Goal: Task Accomplishment & Management: Use online tool/utility

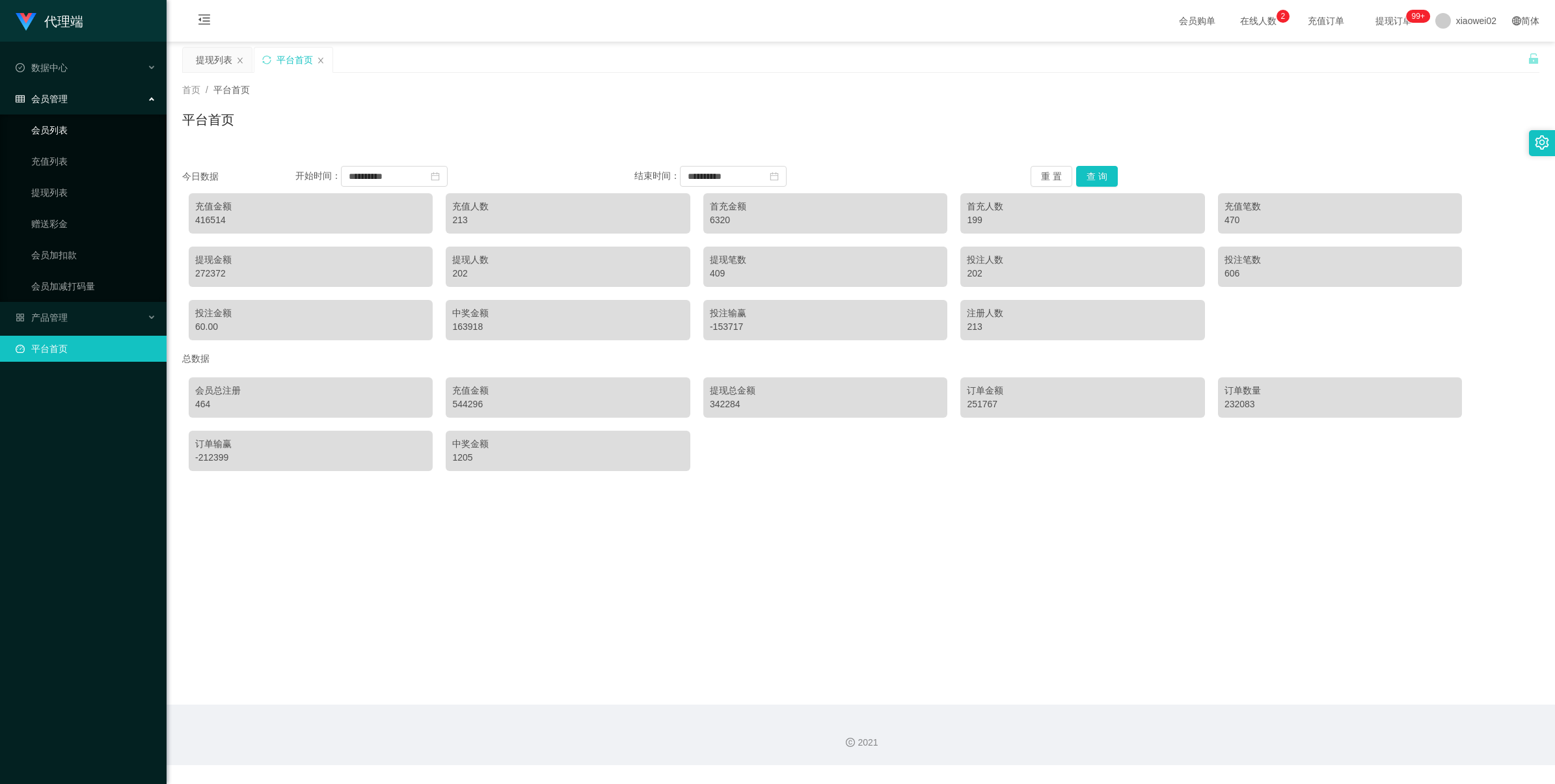
click at [82, 130] on link "会员列表" at bounding box center [94, 130] width 125 height 26
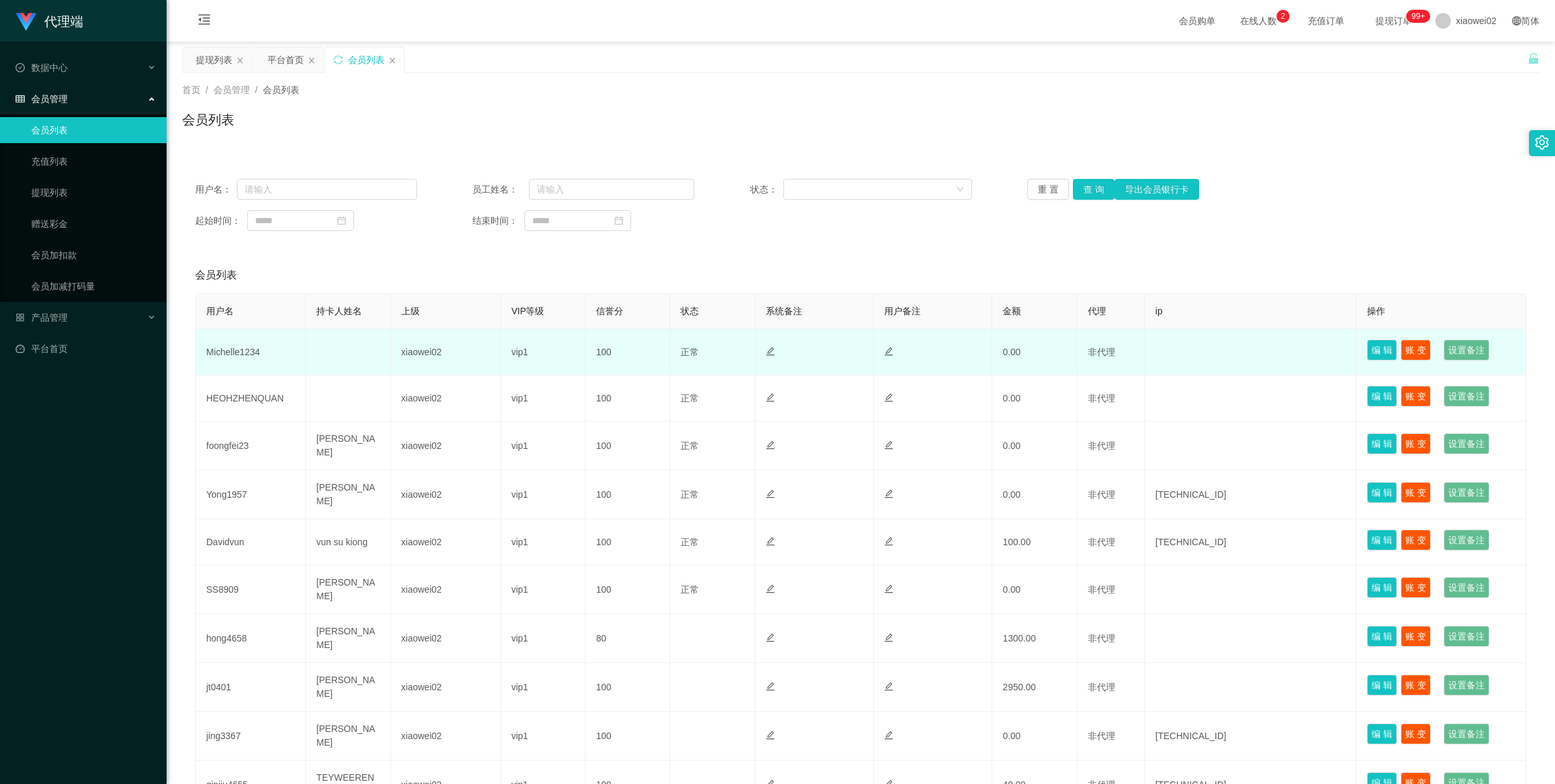
click at [236, 359] on td "Michelle1234" at bounding box center [251, 352] width 110 height 46
click at [238, 355] on td "Michelle1234" at bounding box center [251, 352] width 110 height 46
copy td "Michelle1234"
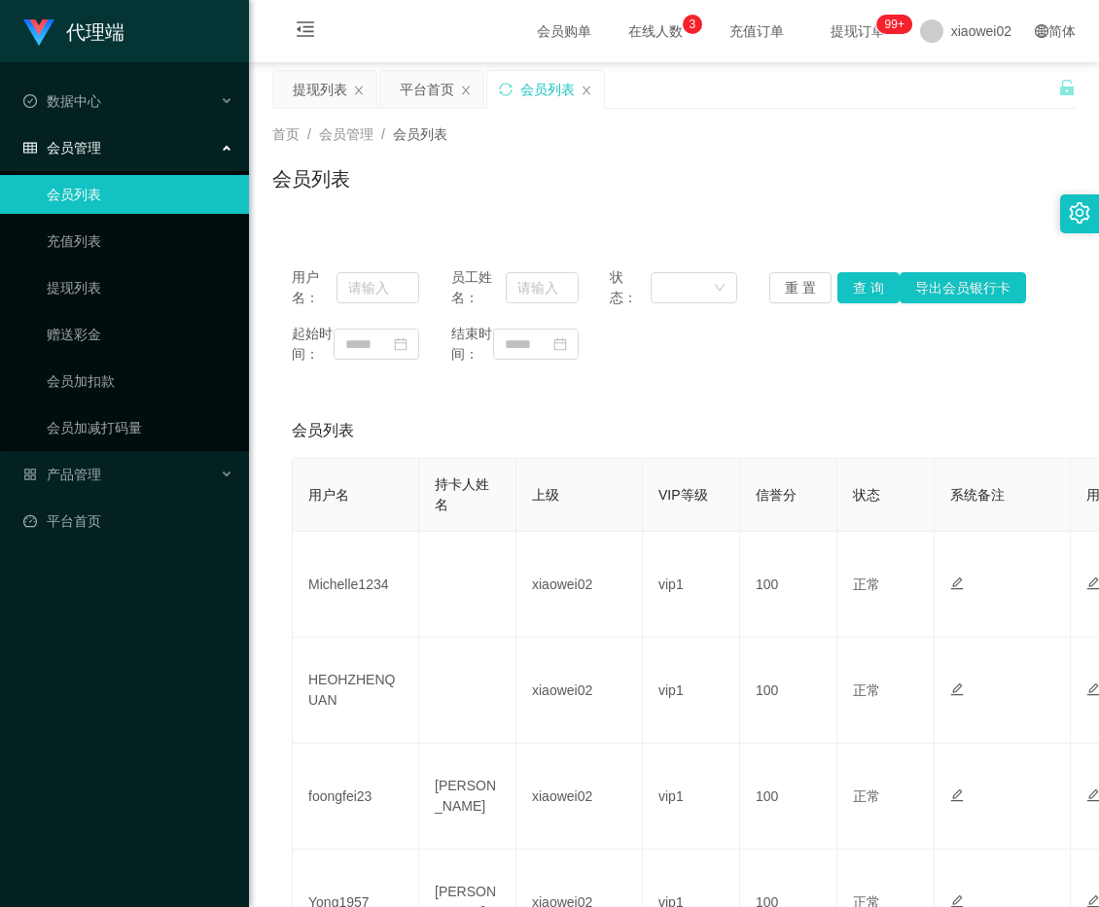
drag, startPoint x: 961, startPoint y: 171, endPoint x: 896, endPoint y: 190, distance: 66.8
click at [961, 171] on div "会员列表" at bounding box center [673, 186] width 803 height 45
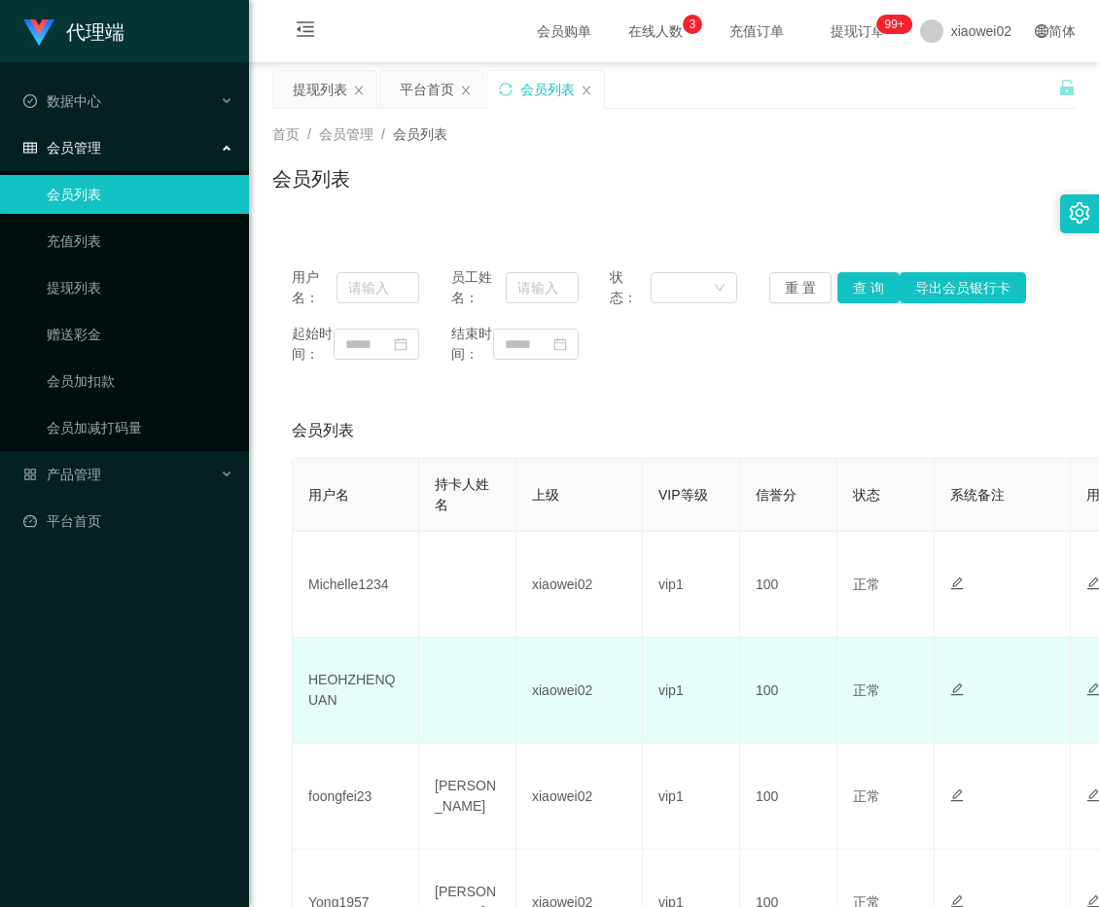
click at [361, 700] on td "HEOHZHENQUAN" at bounding box center [356, 691] width 126 height 106
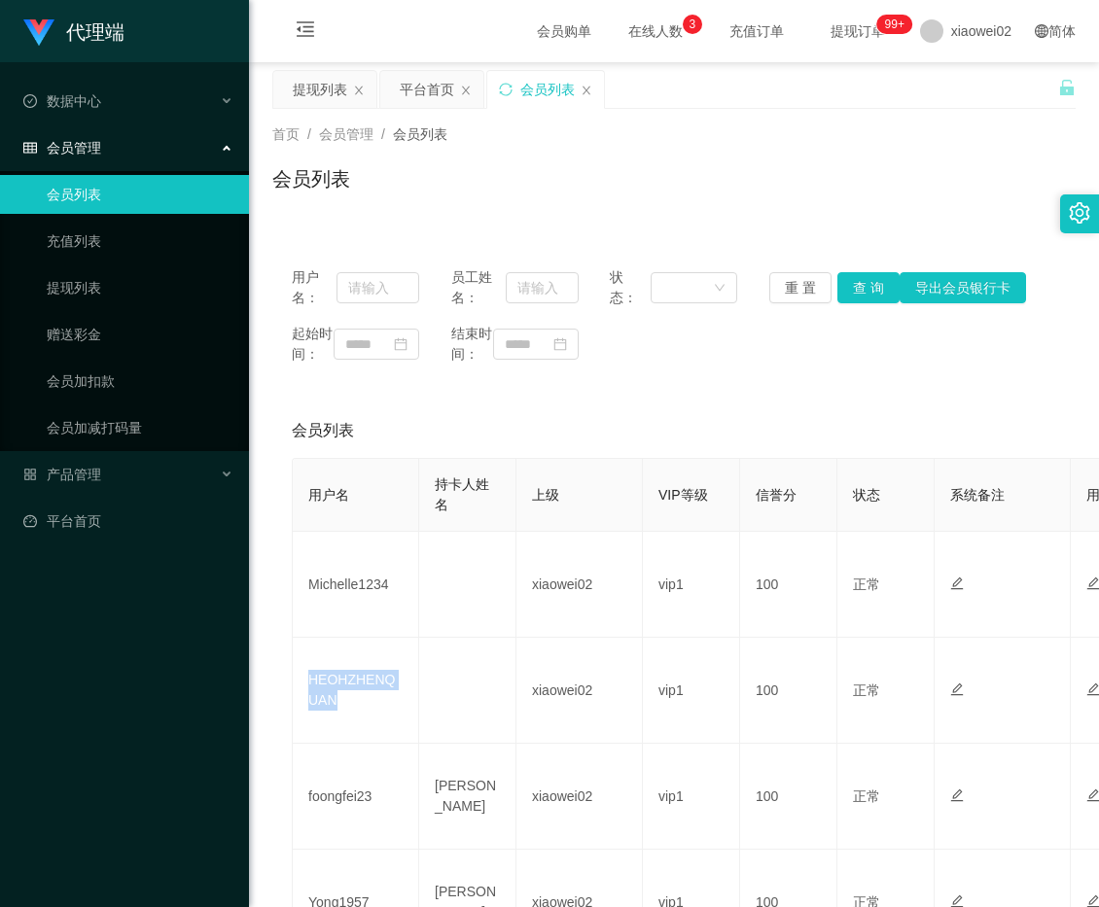
copy td "HEOHZHENQUAN"
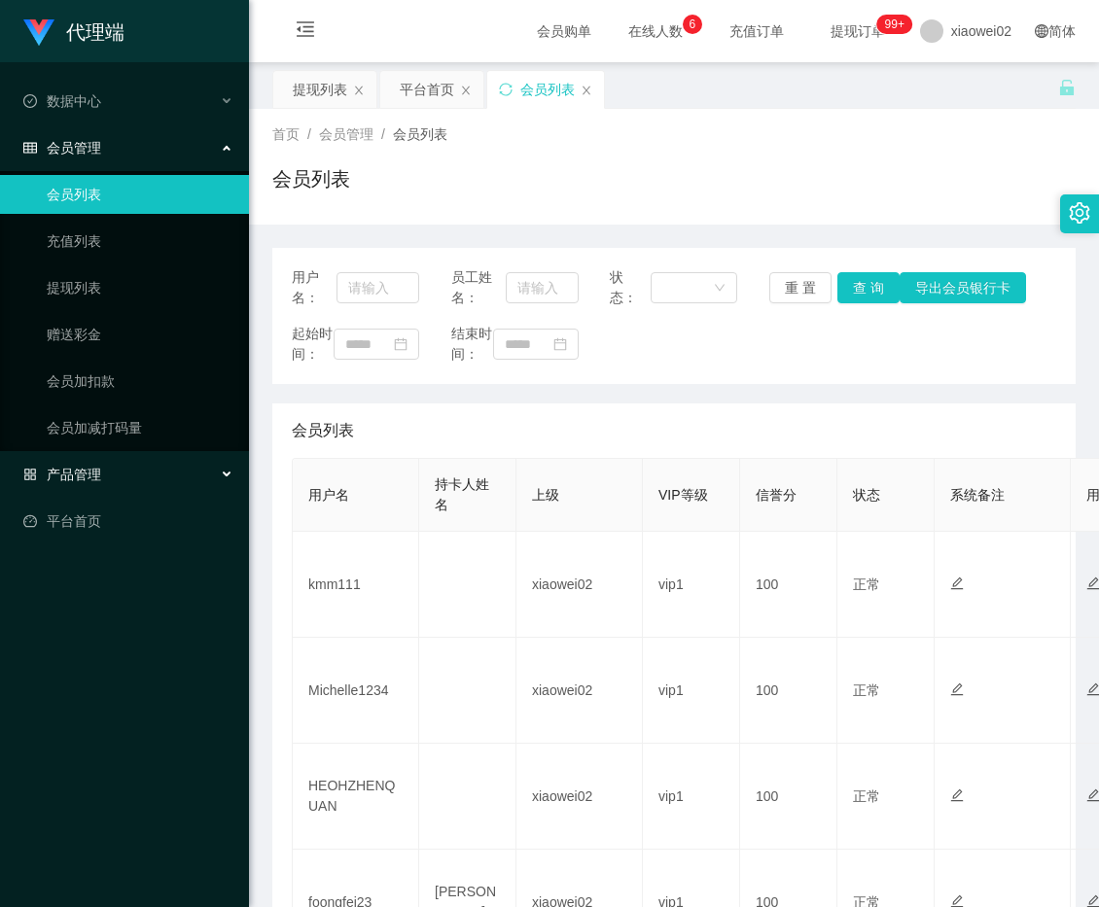
click at [69, 470] on span "产品管理" at bounding box center [62, 475] width 78 height 16
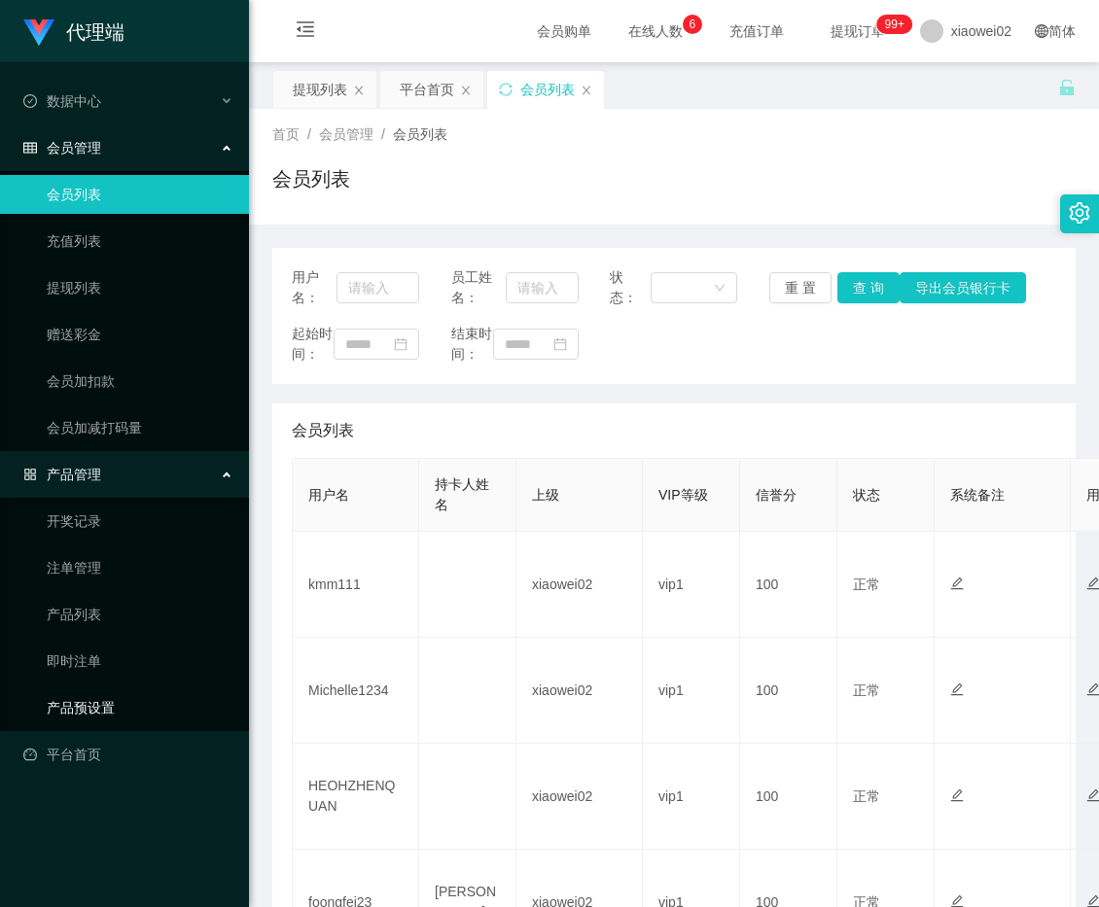
click at [99, 718] on link "产品预设置" at bounding box center [140, 707] width 187 height 39
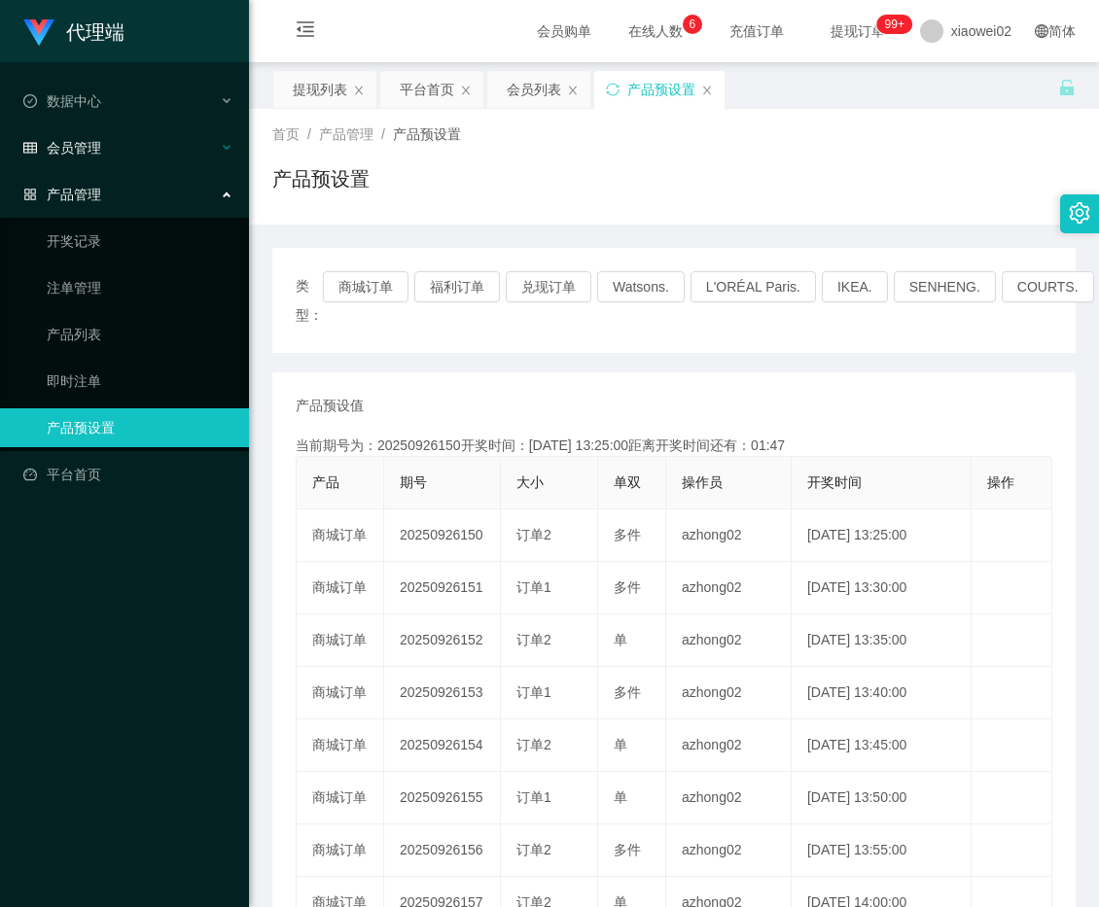
click at [117, 166] on div "会员管理" at bounding box center [124, 147] width 249 height 39
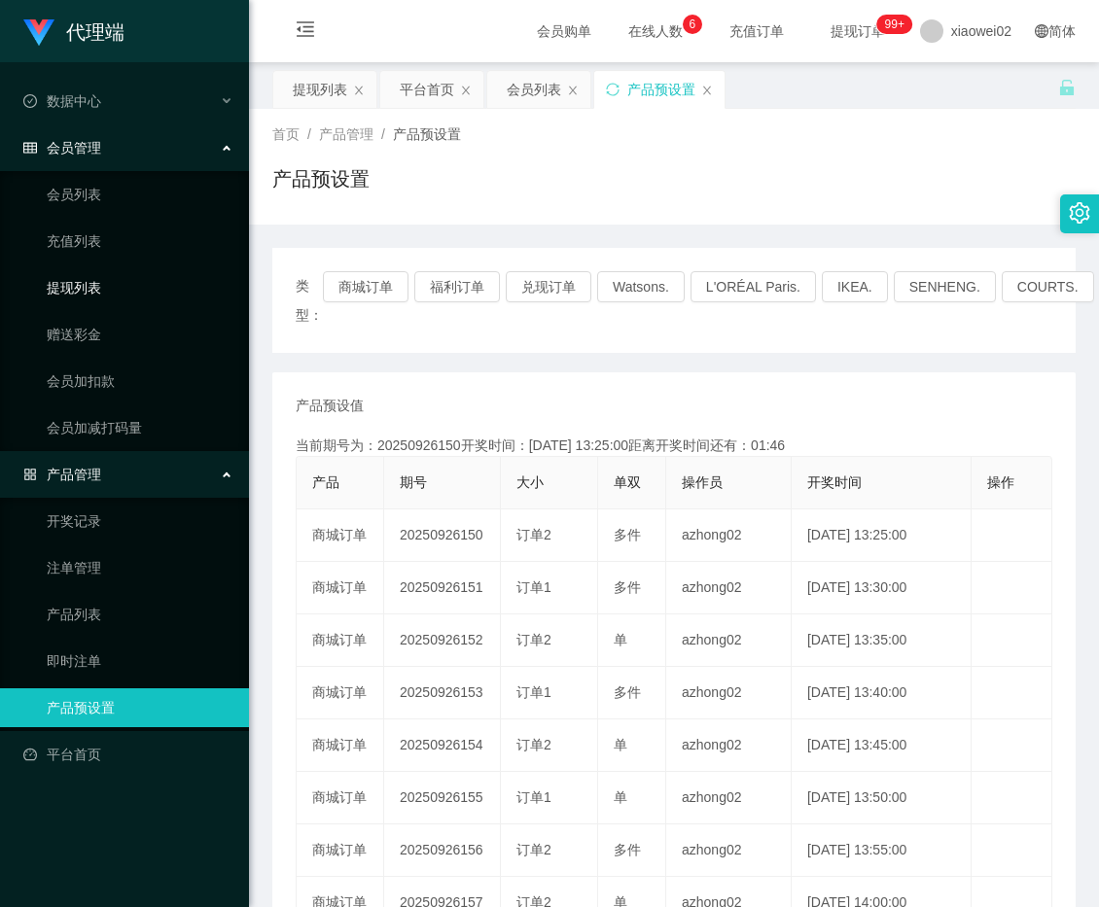
click at [84, 282] on link "提现列表" at bounding box center [140, 287] width 187 height 39
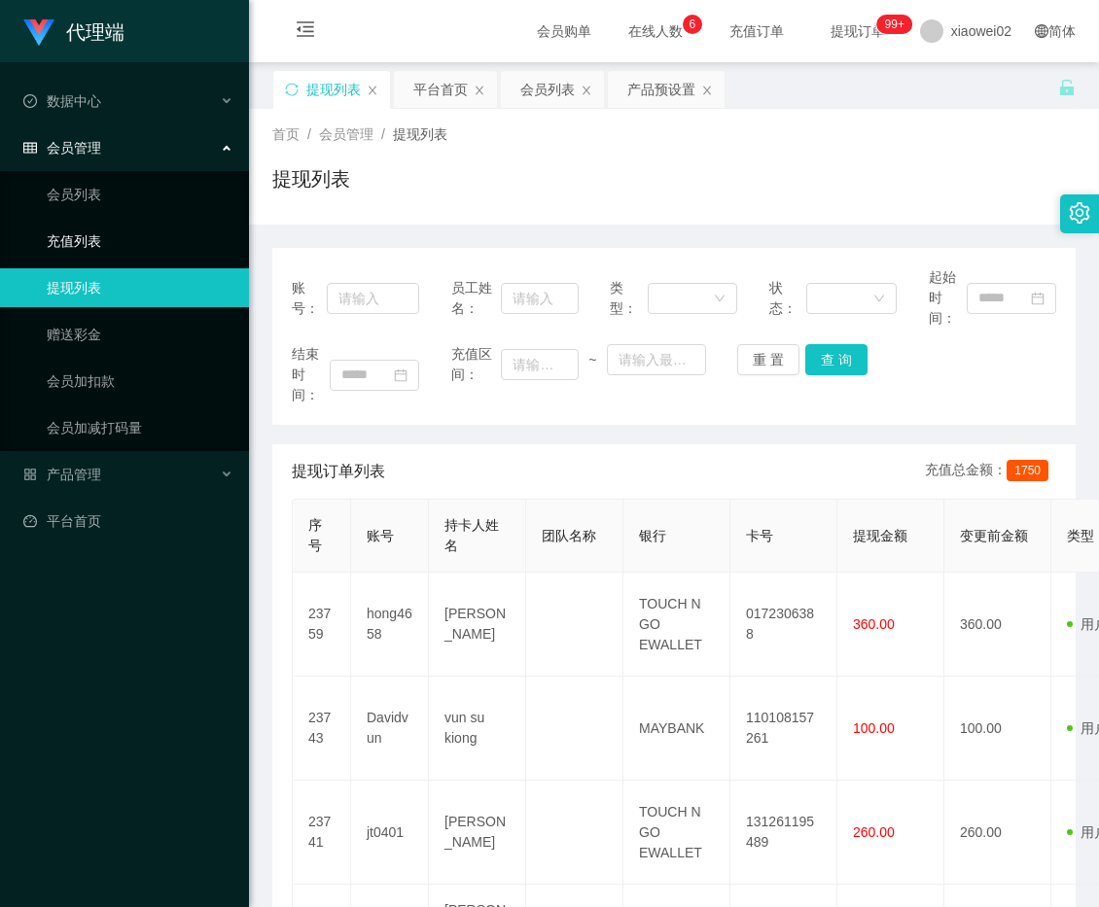
click at [104, 254] on link "充值列表" at bounding box center [140, 241] width 187 height 39
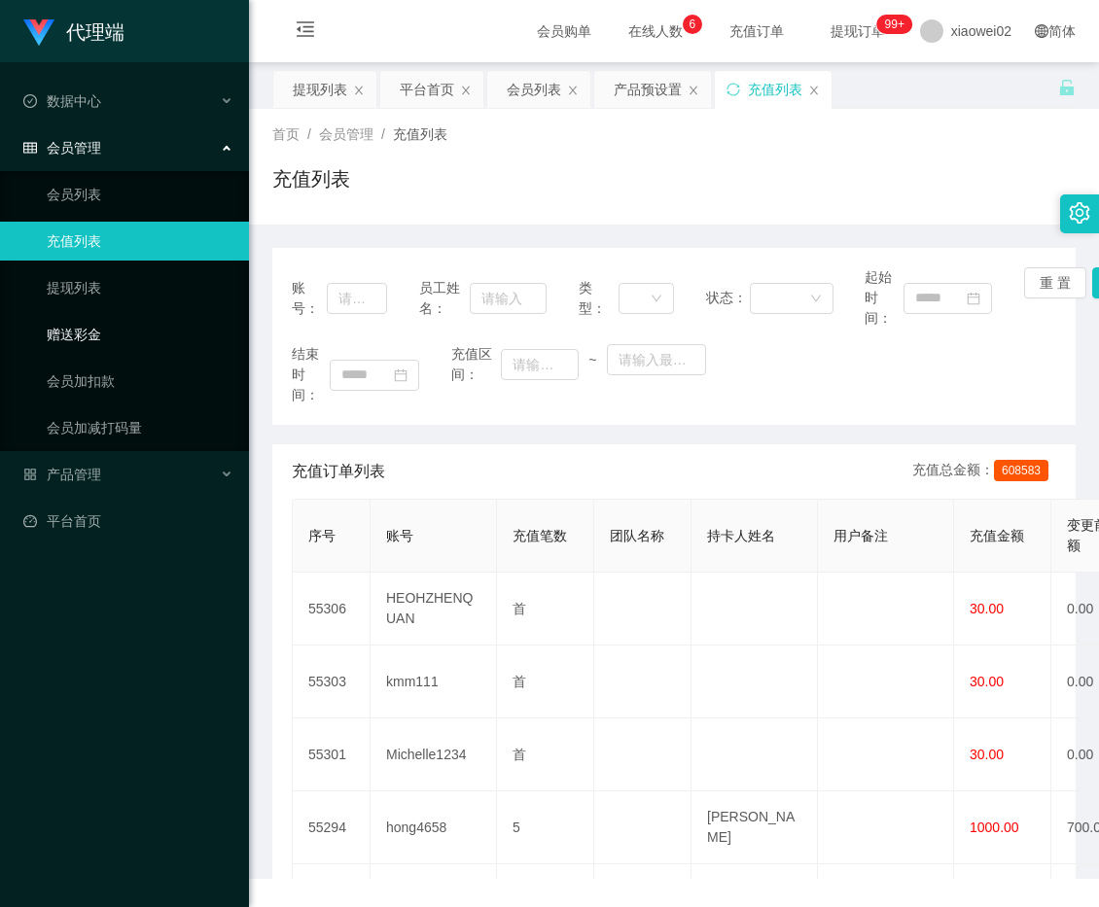
click at [171, 337] on link "赠送彩金" at bounding box center [140, 334] width 187 height 39
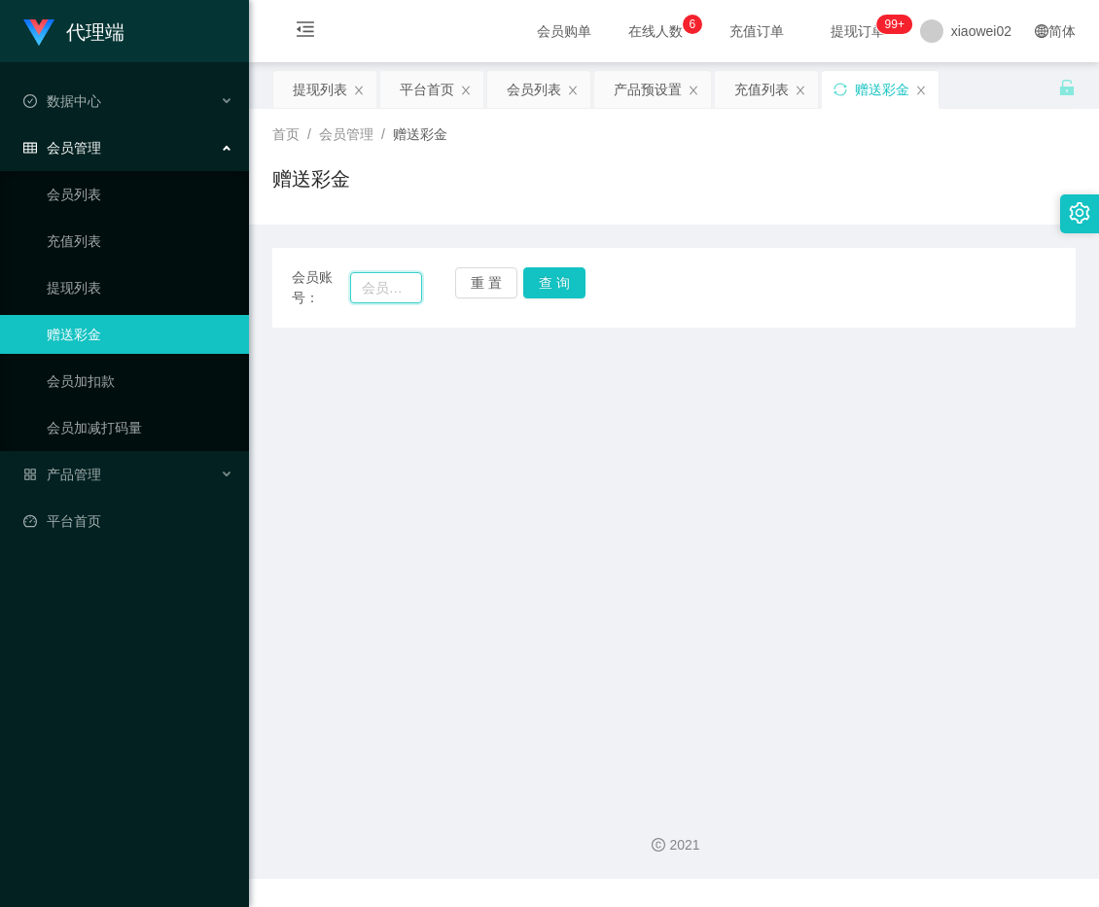
drag, startPoint x: 391, startPoint y: 297, endPoint x: 413, endPoint y: 295, distance: 22.4
click at [391, 297] on input "text" at bounding box center [386, 287] width 73 height 31
paste input "jt0401"
type input "jt0401"
click at [549, 289] on button "查 询" at bounding box center [554, 282] width 62 height 31
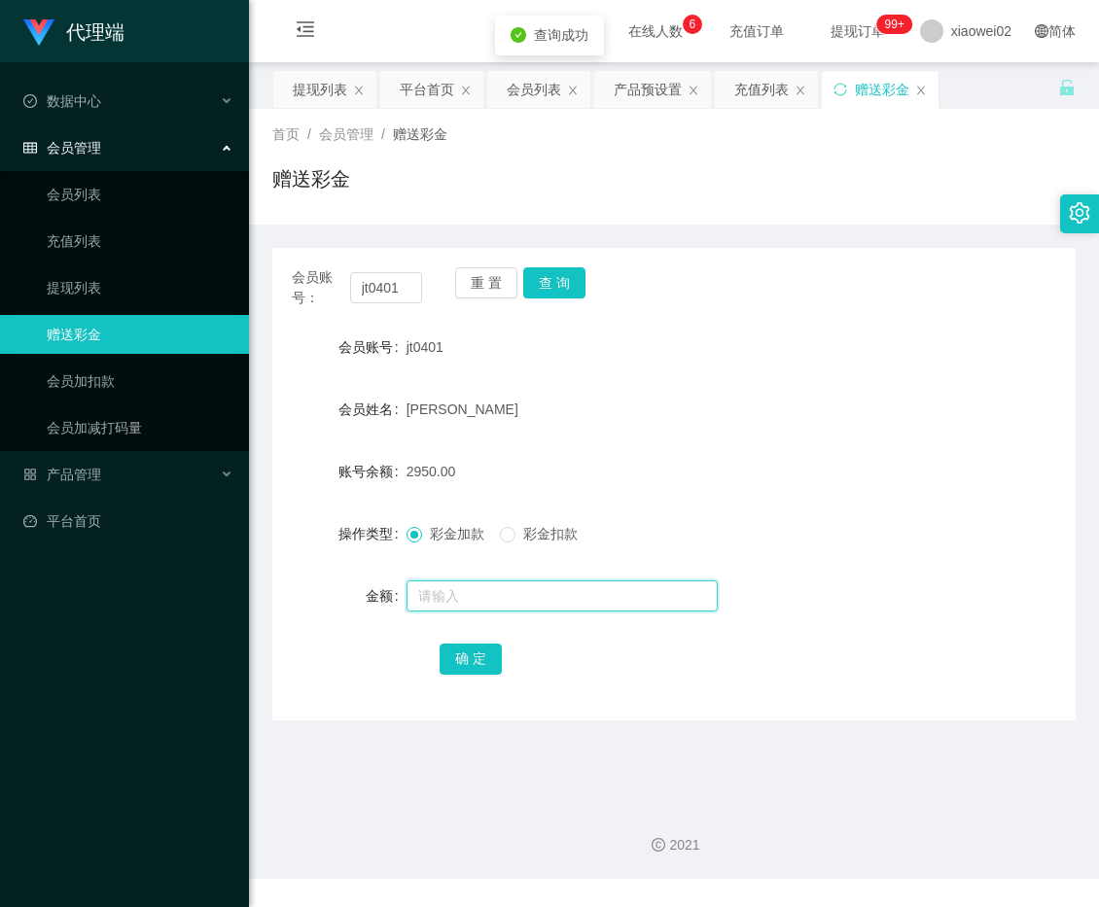
click at [477, 588] on input "text" at bounding box center [561, 595] width 311 height 31
type input "2000"
click at [444, 663] on button "确 定" at bounding box center [470, 659] width 62 height 31
click at [479, 292] on button "重 置" at bounding box center [486, 282] width 62 height 31
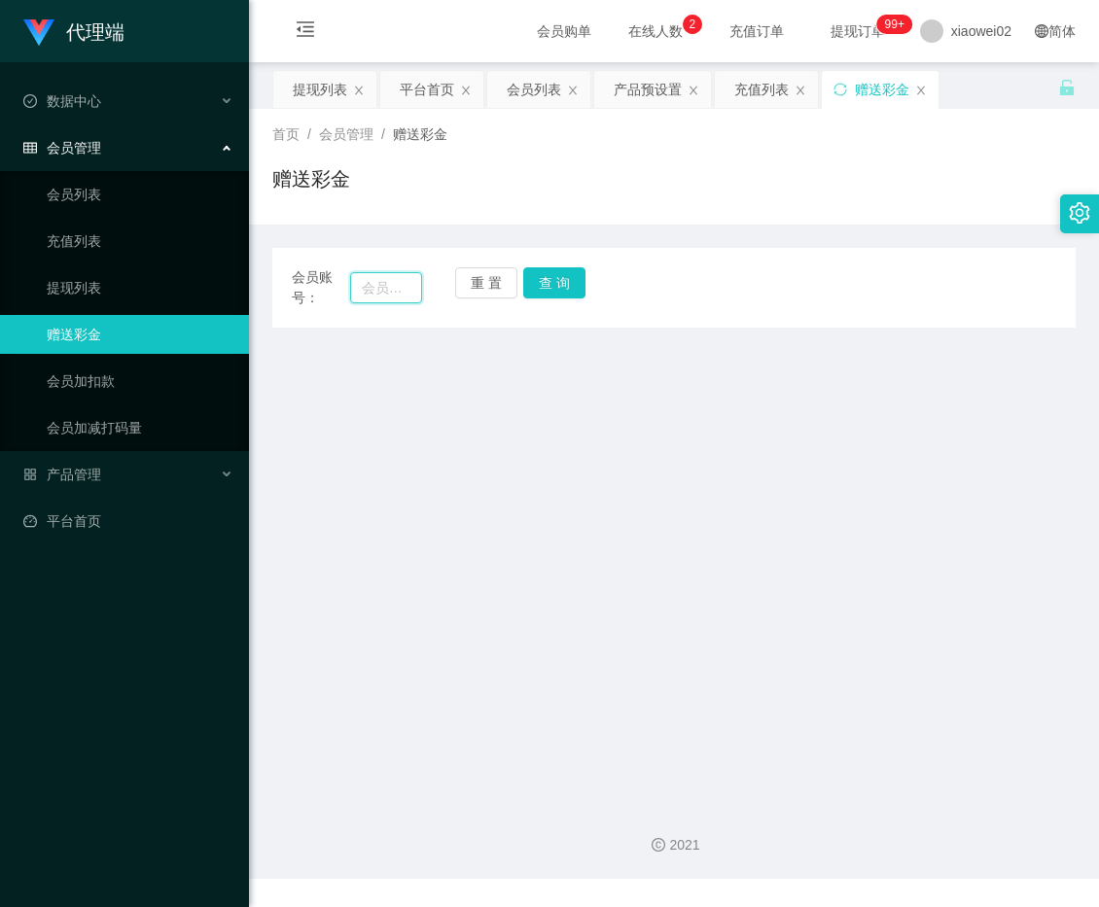
click at [397, 277] on input "text" at bounding box center [386, 287] width 73 height 31
paste input "Michelle1234"
type input "Michelle1234"
click at [549, 287] on button "查 询" at bounding box center [554, 282] width 62 height 31
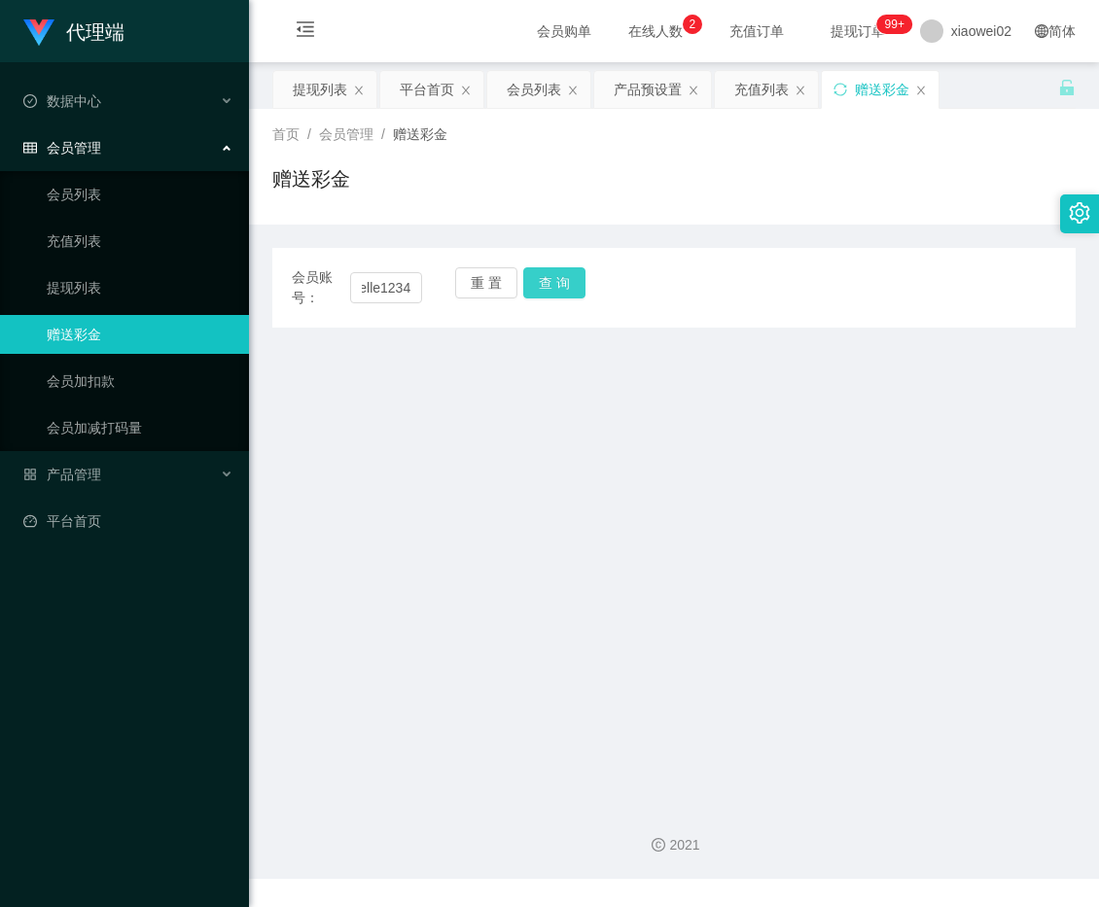
scroll to position [0, 0]
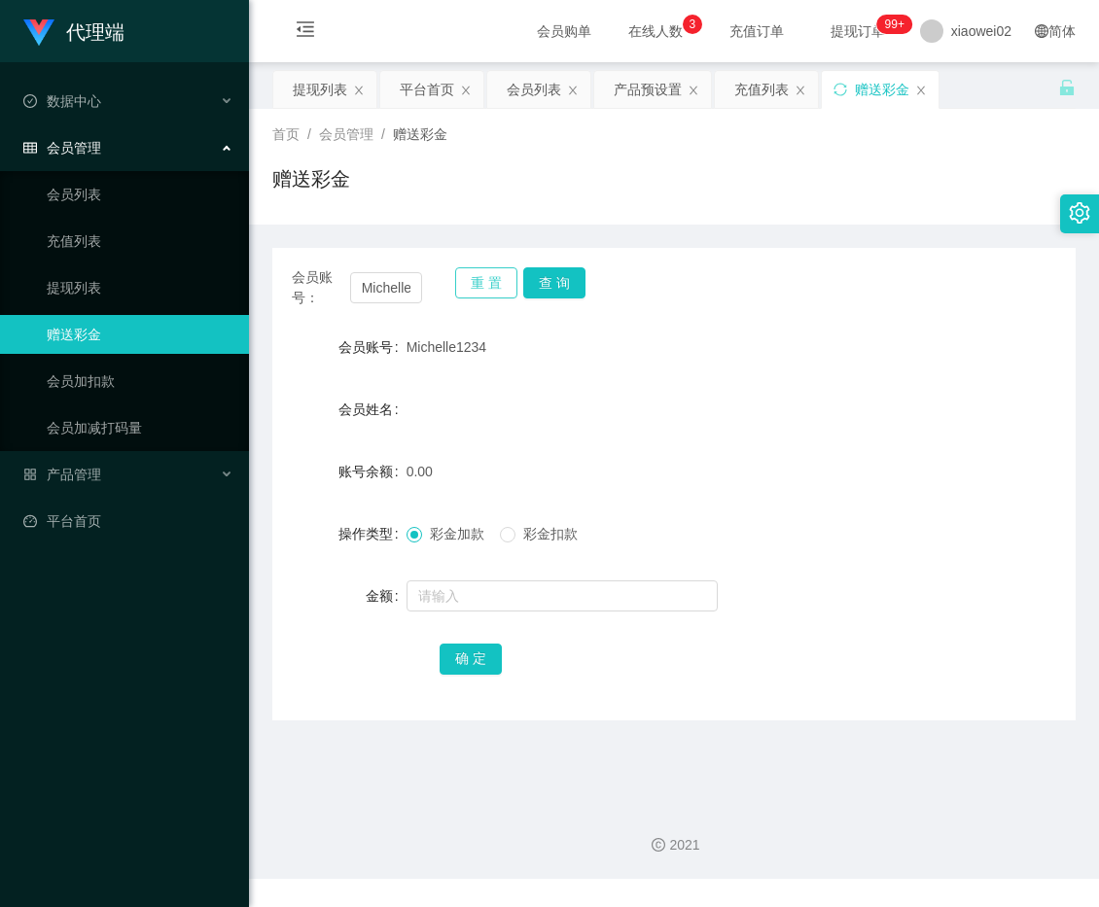
click at [502, 283] on button "重 置" at bounding box center [486, 282] width 62 height 31
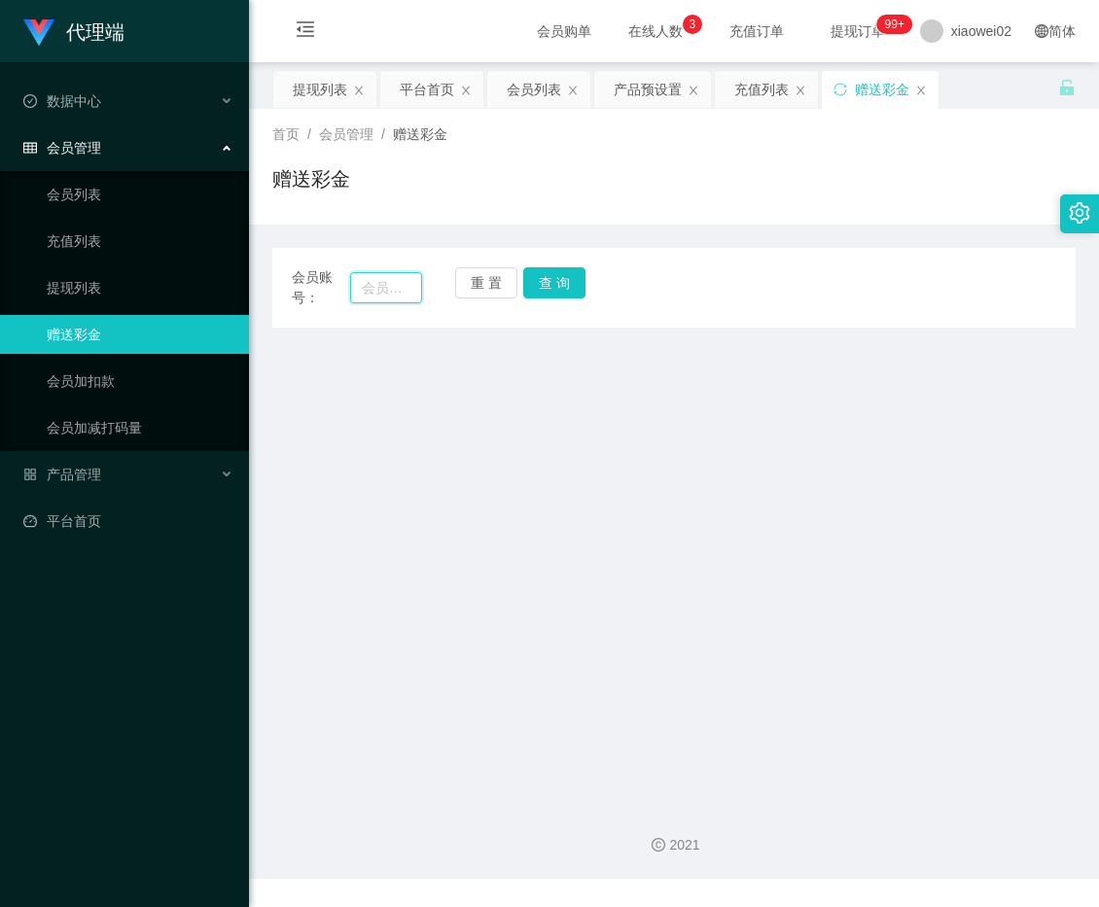
click at [389, 283] on input "text" at bounding box center [386, 287] width 73 height 31
paste input "Michelle1234"
type input "Michelle1234"
click at [540, 275] on button "查 询" at bounding box center [554, 282] width 62 height 31
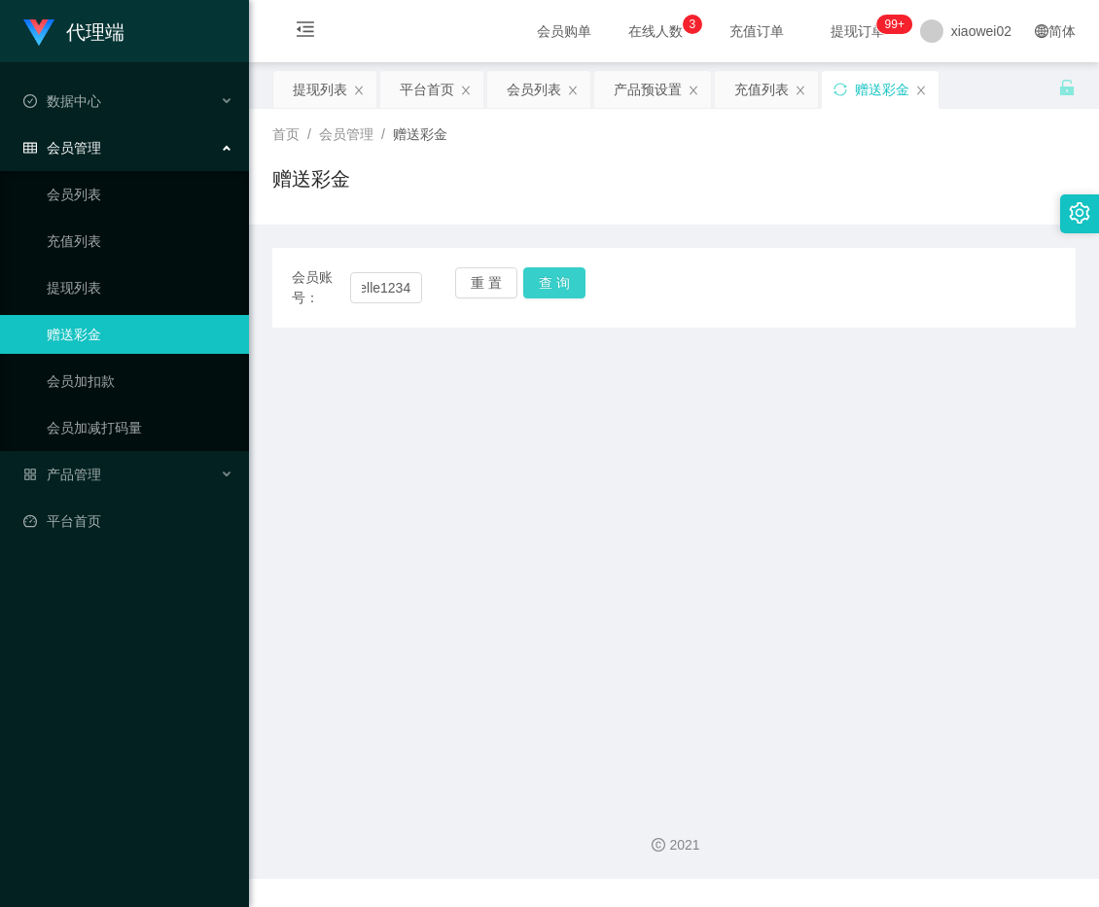
scroll to position [0, 0]
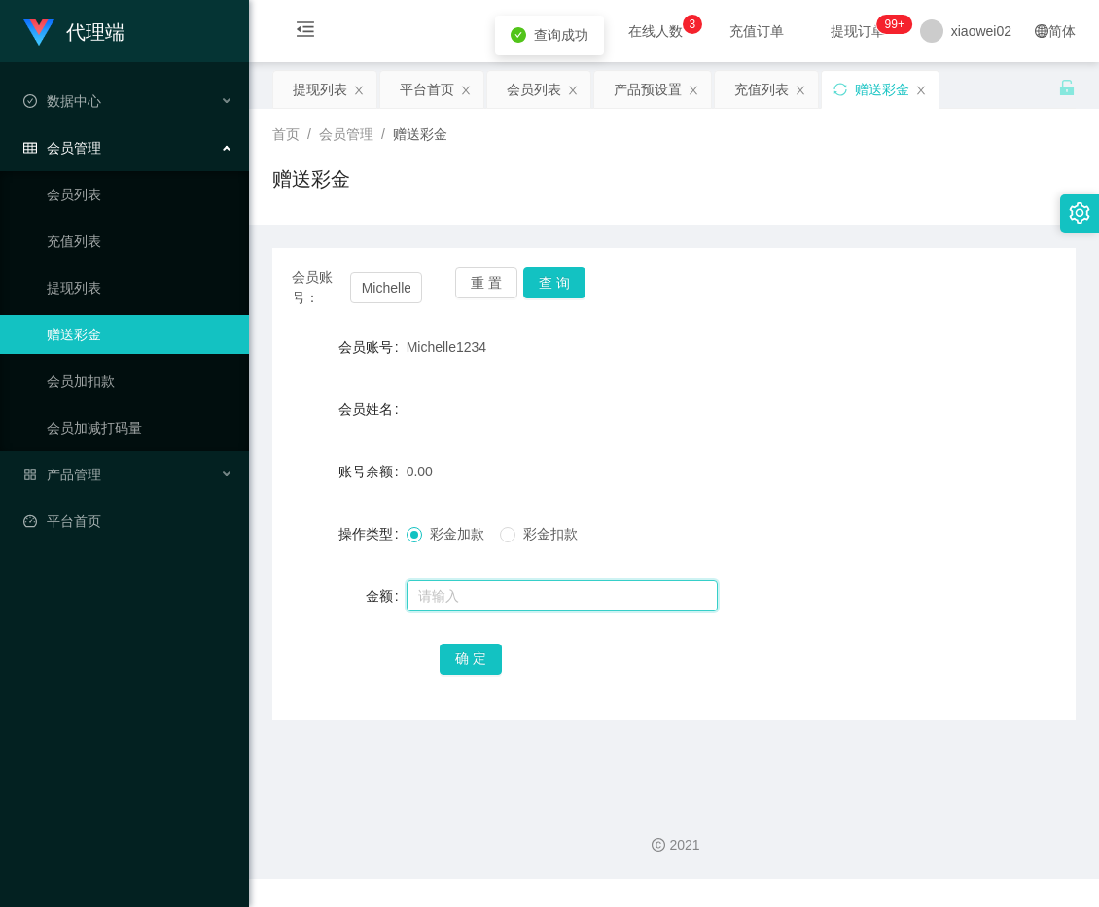
click at [483, 591] on input "text" at bounding box center [561, 595] width 311 height 31
type input "60"
click at [478, 667] on button "确 定" at bounding box center [470, 659] width 62 height 31
click at [102, 508] on link "平台首页" at bounding box center [128, 521] width 210 height 39
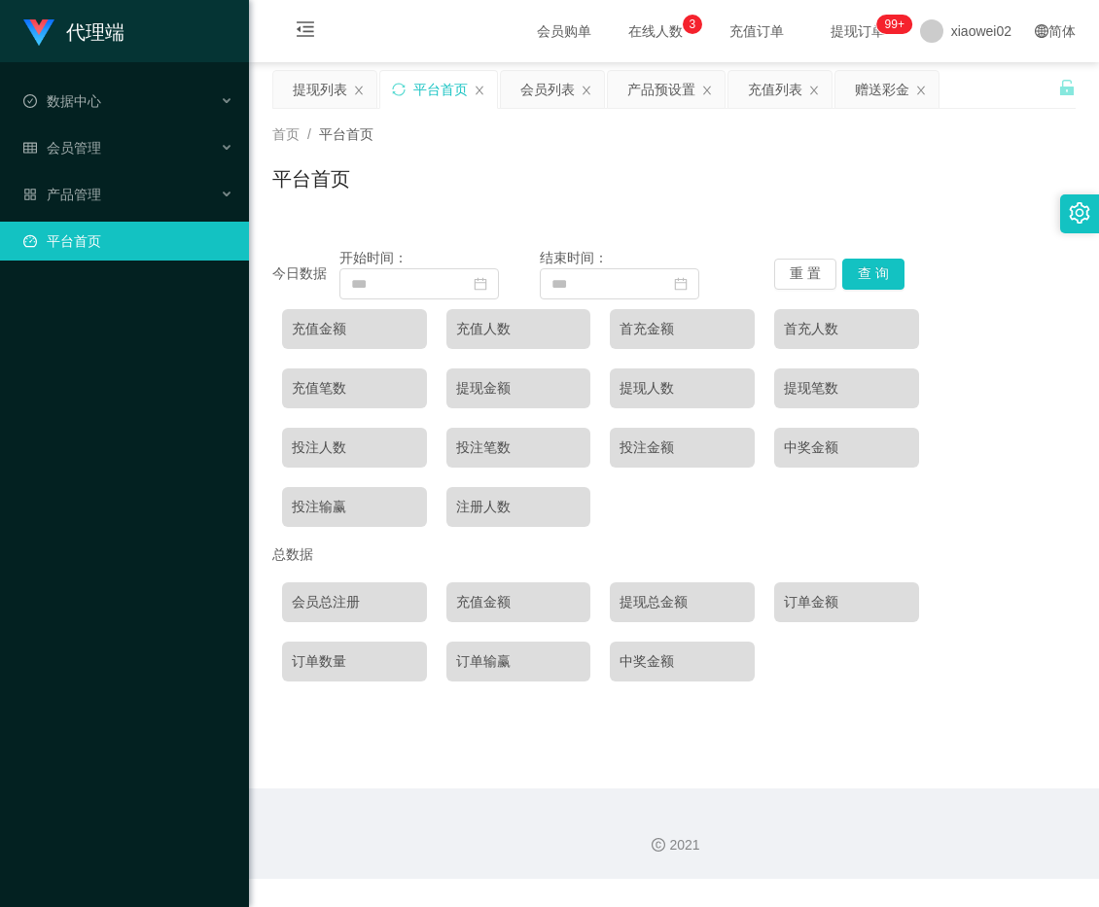
click at [117, 472] on div "代理端 数据中心 会员管理 会员列表 充值列表 提现列表 赠送彩金 会员加扣款 会员加减打码量 产品管理 开奖记录 注单管理 产品列表 即时注单 产品预设置 …" at bounding box center [124, 453] width 249 height 907
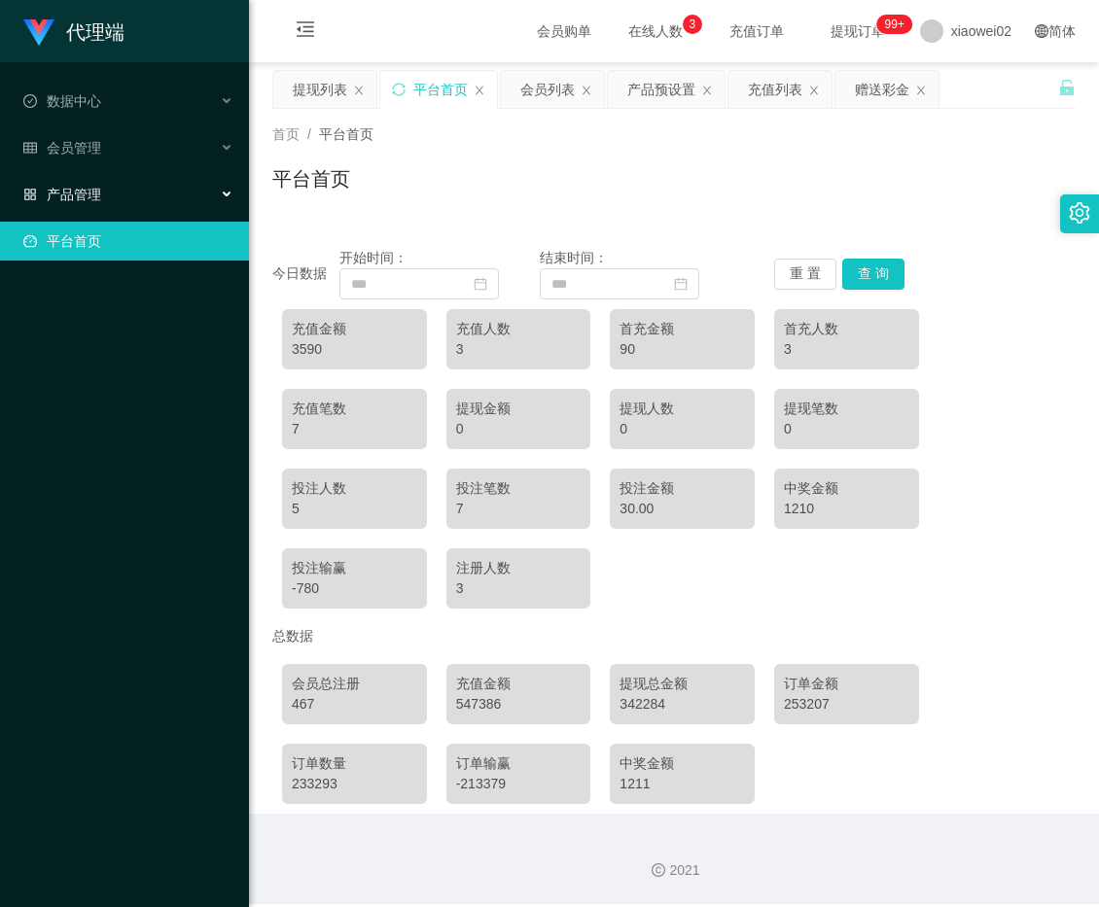
click at [137, 194] on div "产品管理" at bounding box center [124, 194] width 249 height 39
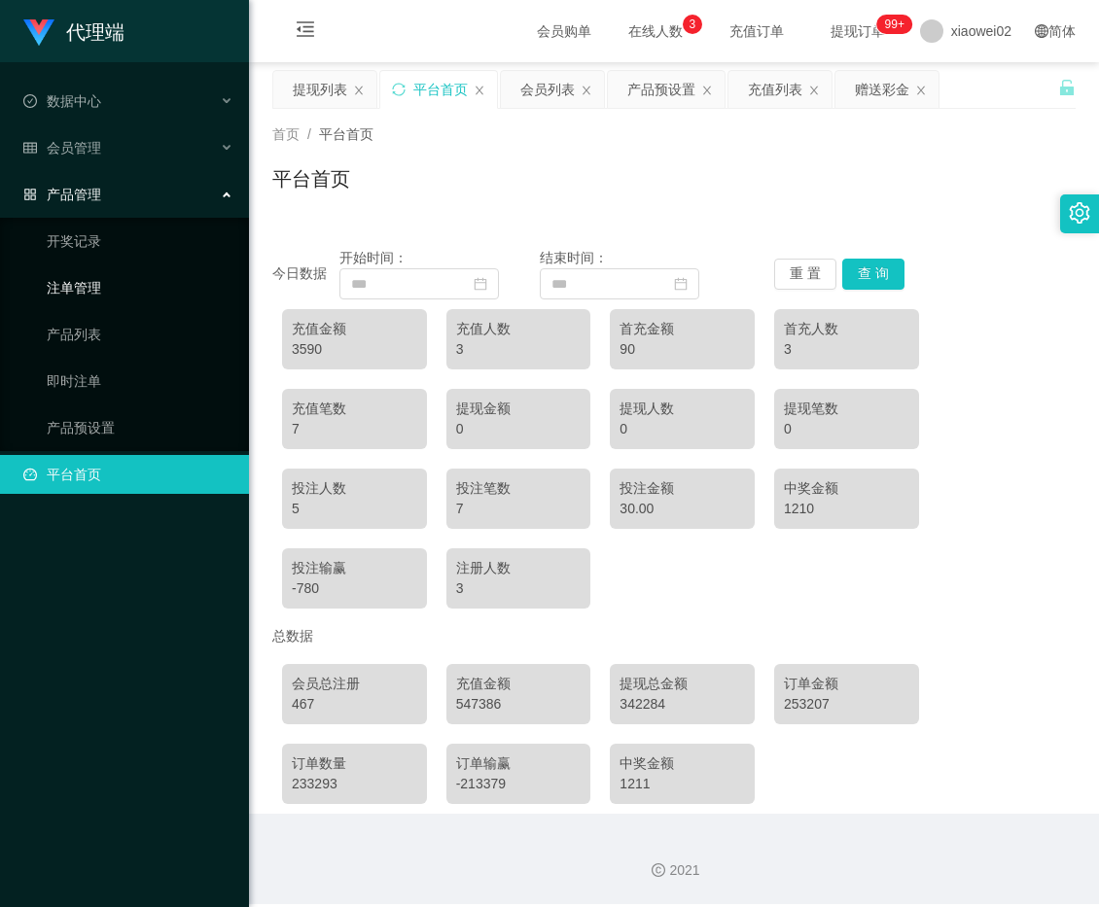
click at [154, 279] on link "注单管理" at bounding box center [140, 287] width 187 height 39
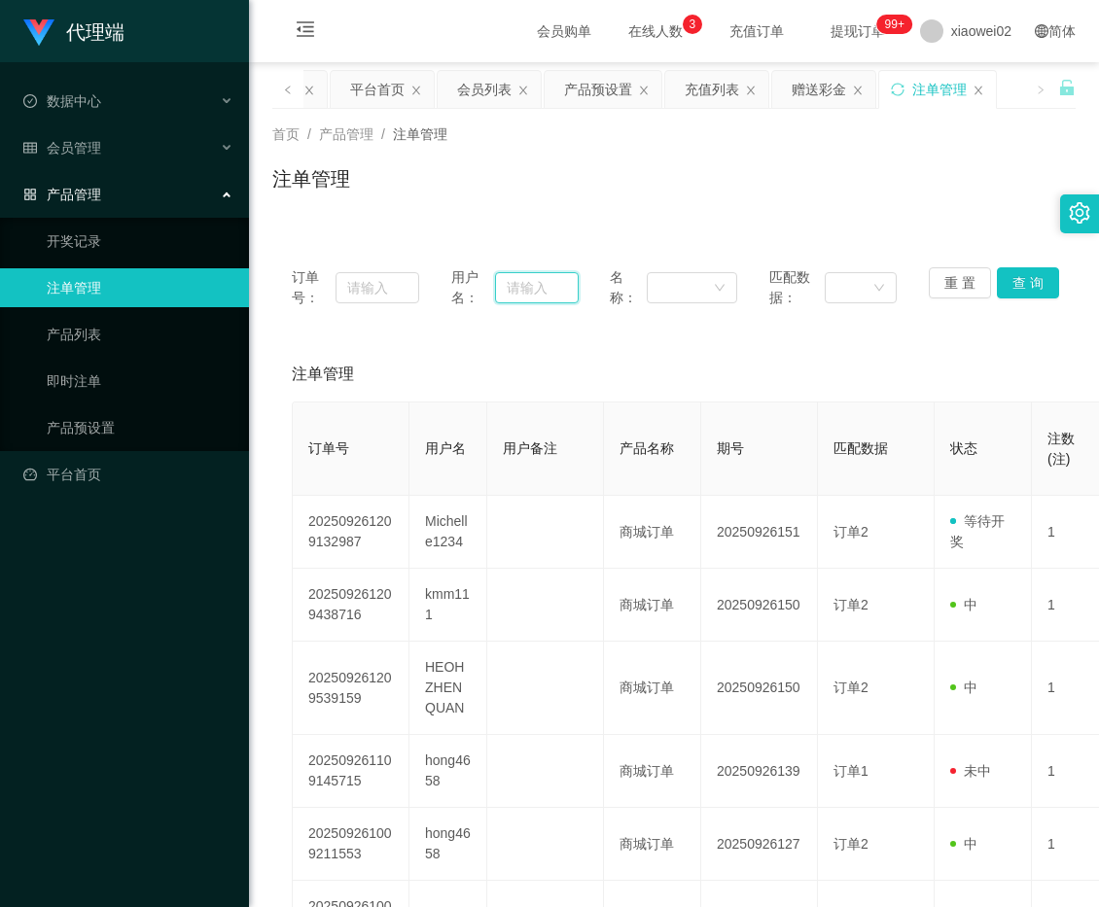
click at [499, 295] on input "text" at bounding box center [536, 287] width 83 height 31
paste input "Michelle1234"
type input "Michelle1234"
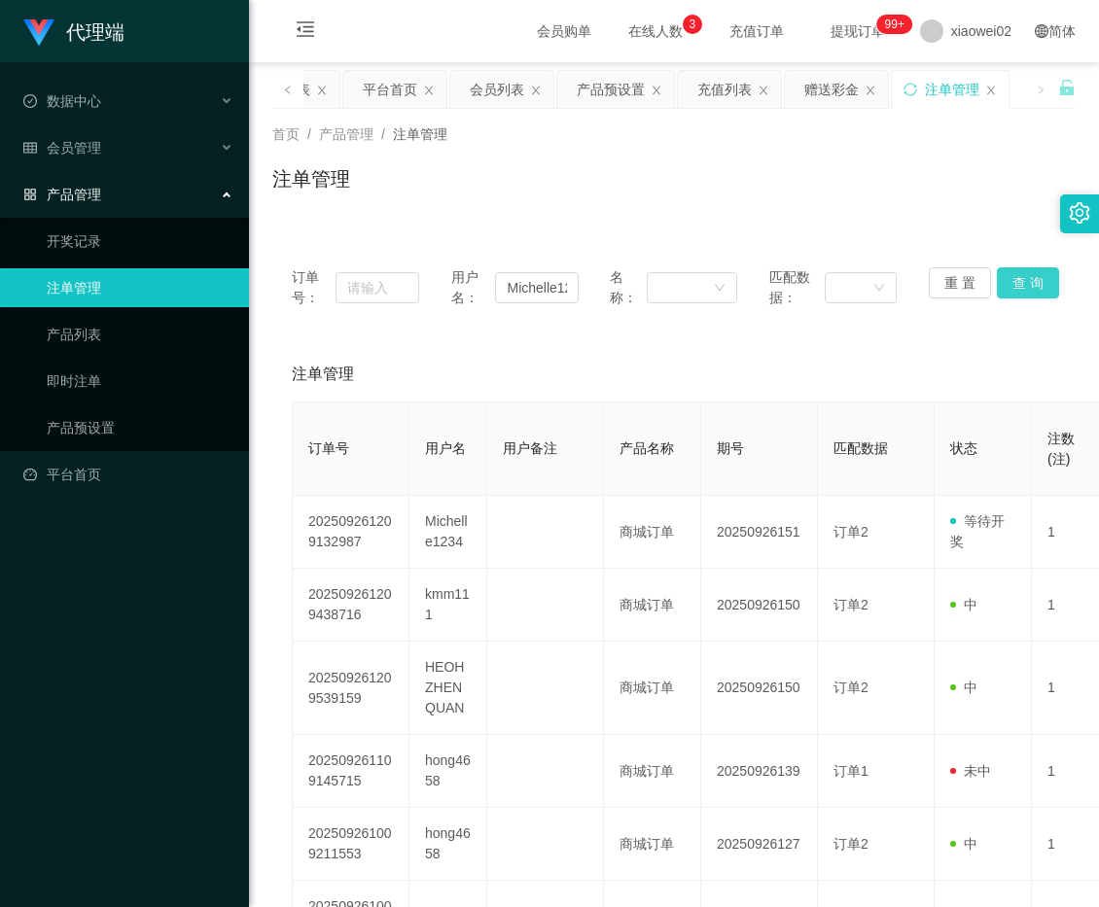
click at [1014, 285] on button "查 询" at bounding box center [1028, 282] width 62 height 31
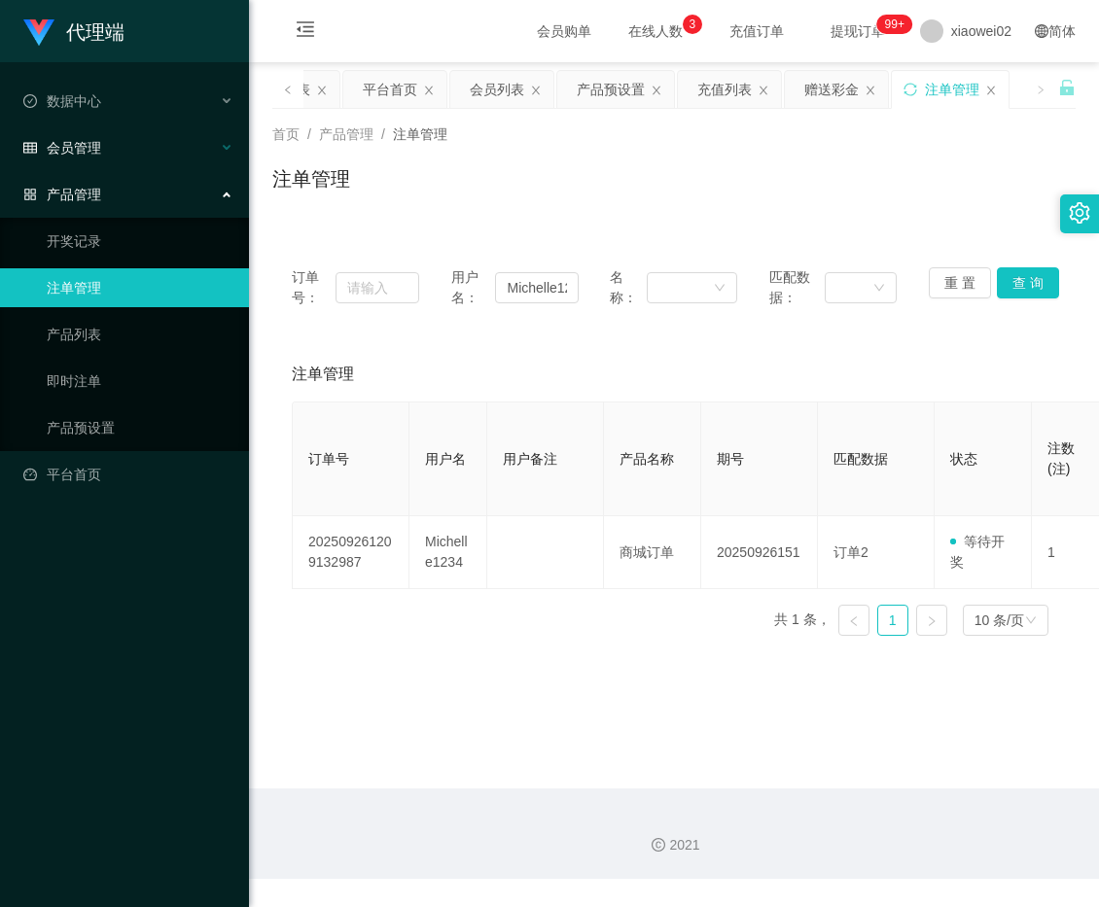
click at [79, 141] on span "会员管理" at bounding box center [62, 148] width 78 height 16
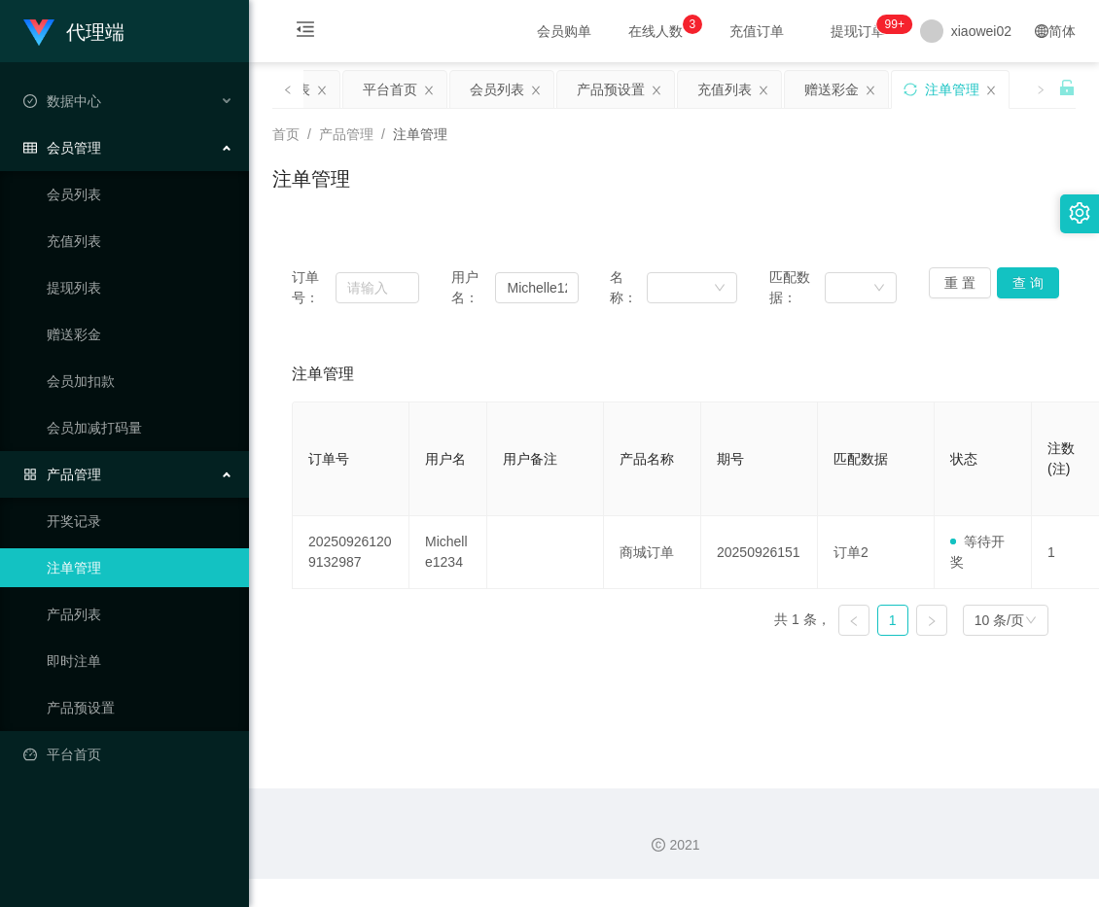
click at [160, 307] on ul "会员列表 充值列表 提现列表 赠送彩金 会员加扣款 会员加减打码量" at bounding box center [124, 311] width 249 height 280
click at [142, 278] on link "提现列表" at bounding box center [140, 287] width 187 height 39
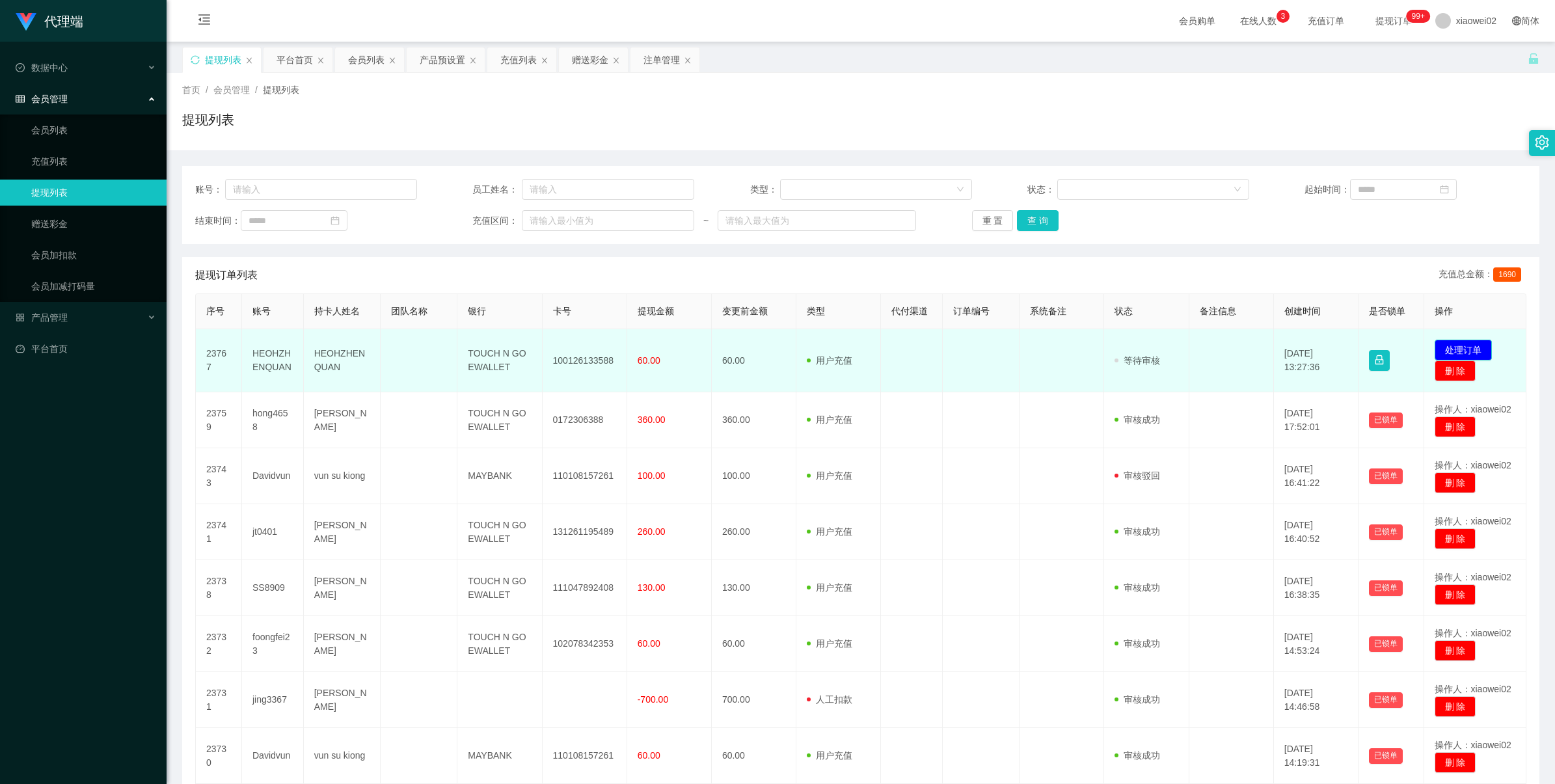
click at [735, 343] on button "处理订单" at bounding box center [1463, 350] width 58 height 21
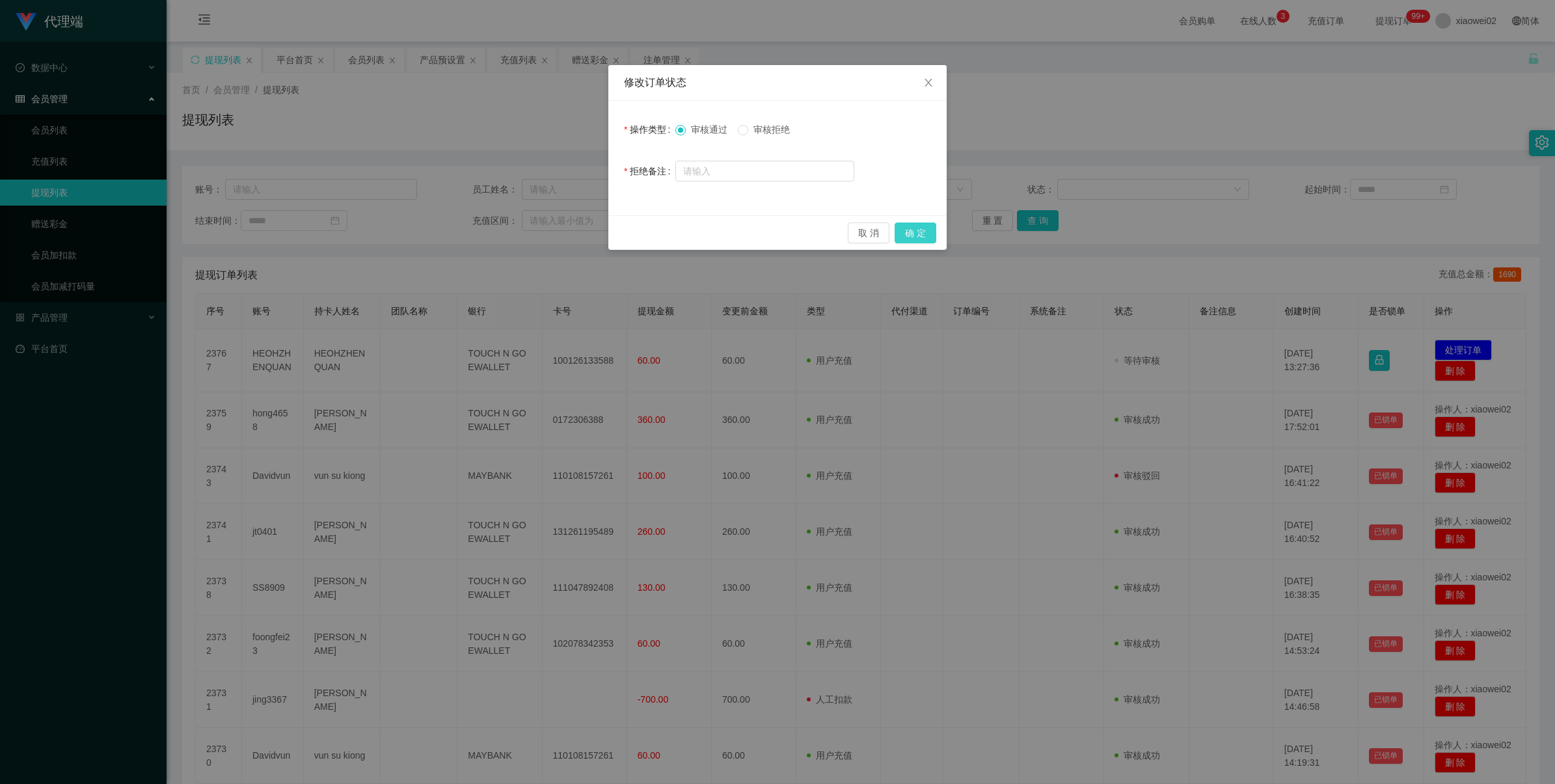
click at [735, 229] on button "确 定" at bounding box center [915, 233] width 41 height 21
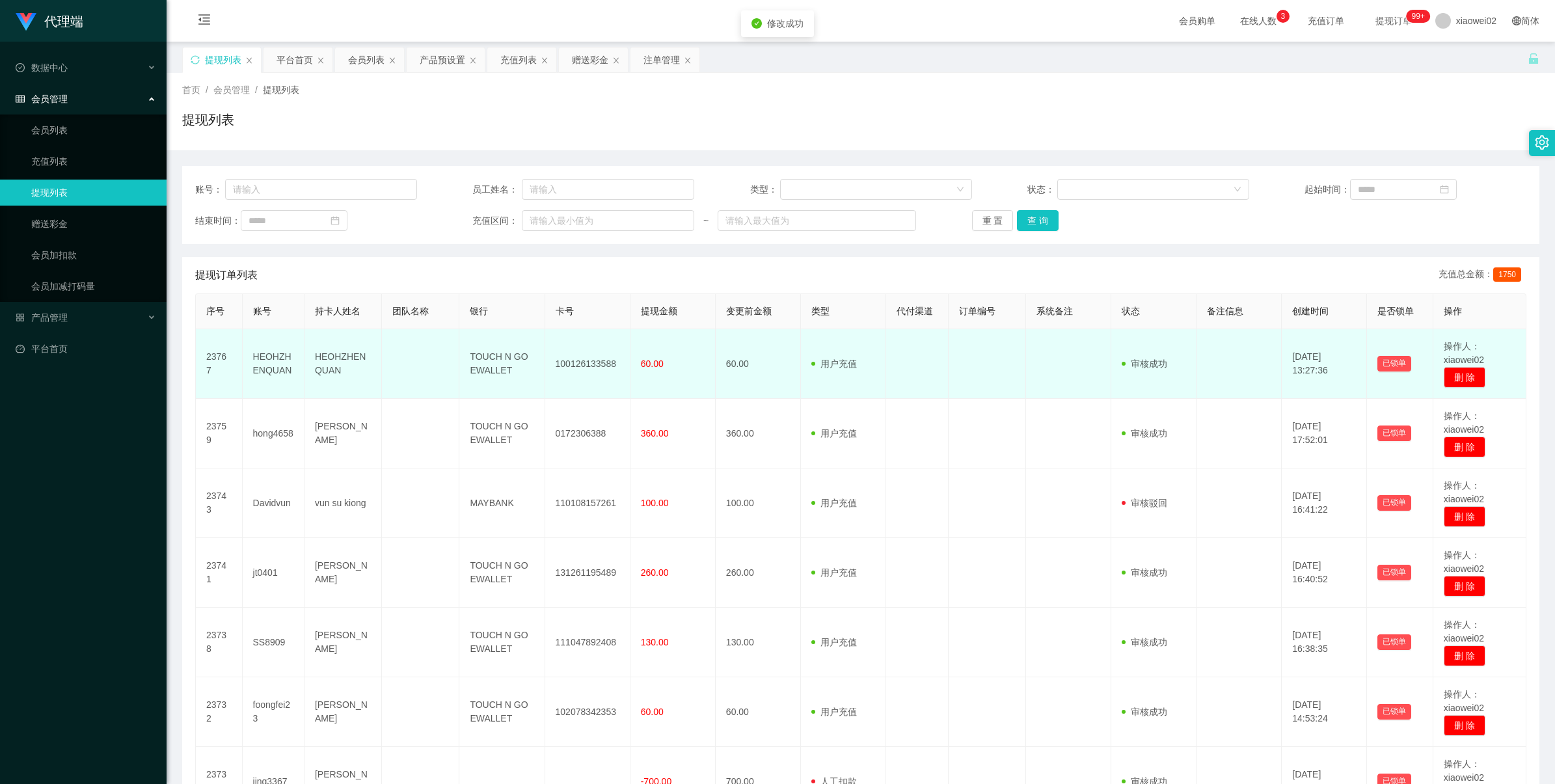
click at [567, 360] on td "100126133588" at bounding box center [587, 364] width 85 height 70
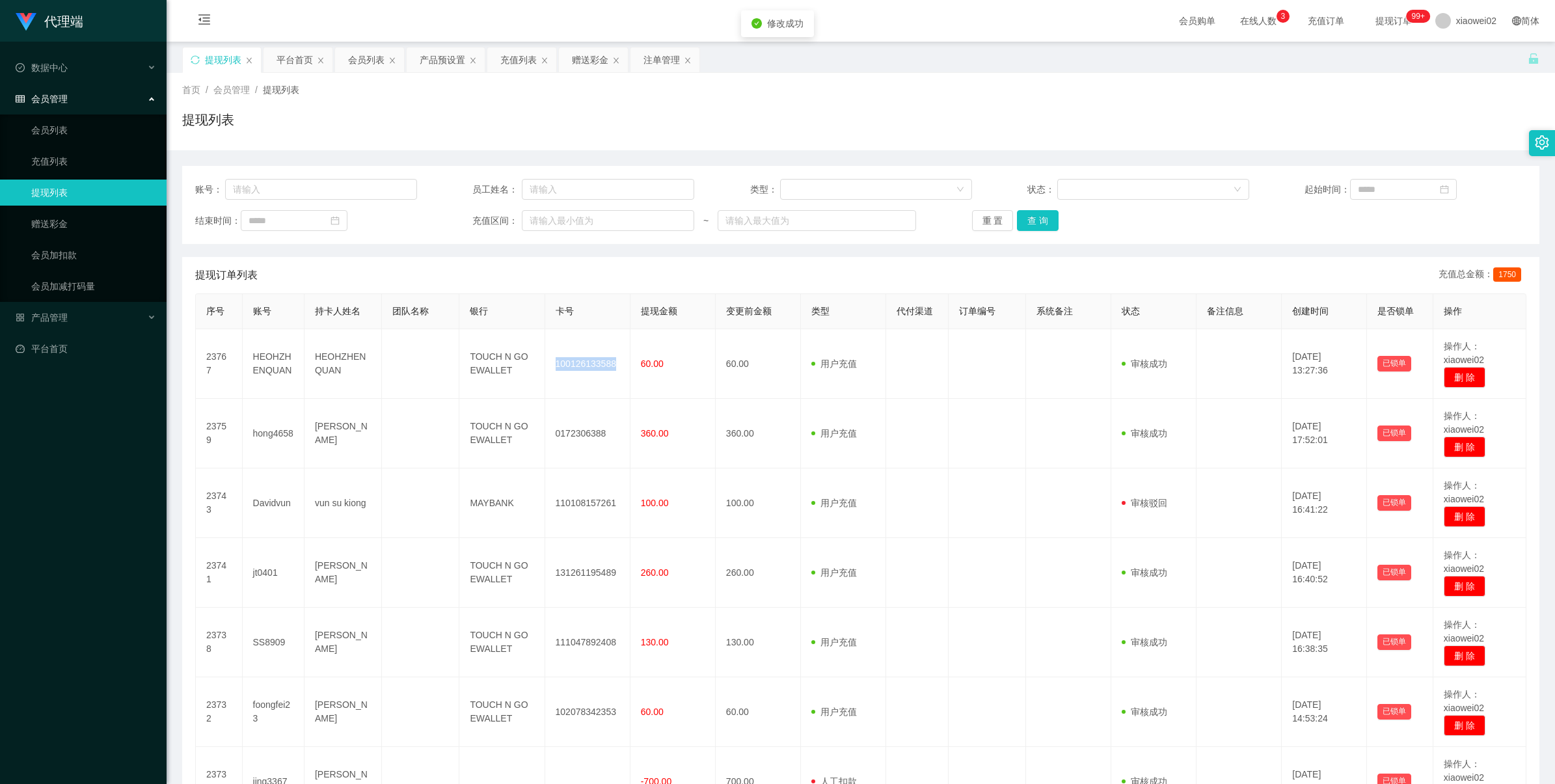
copy td "100126133588"
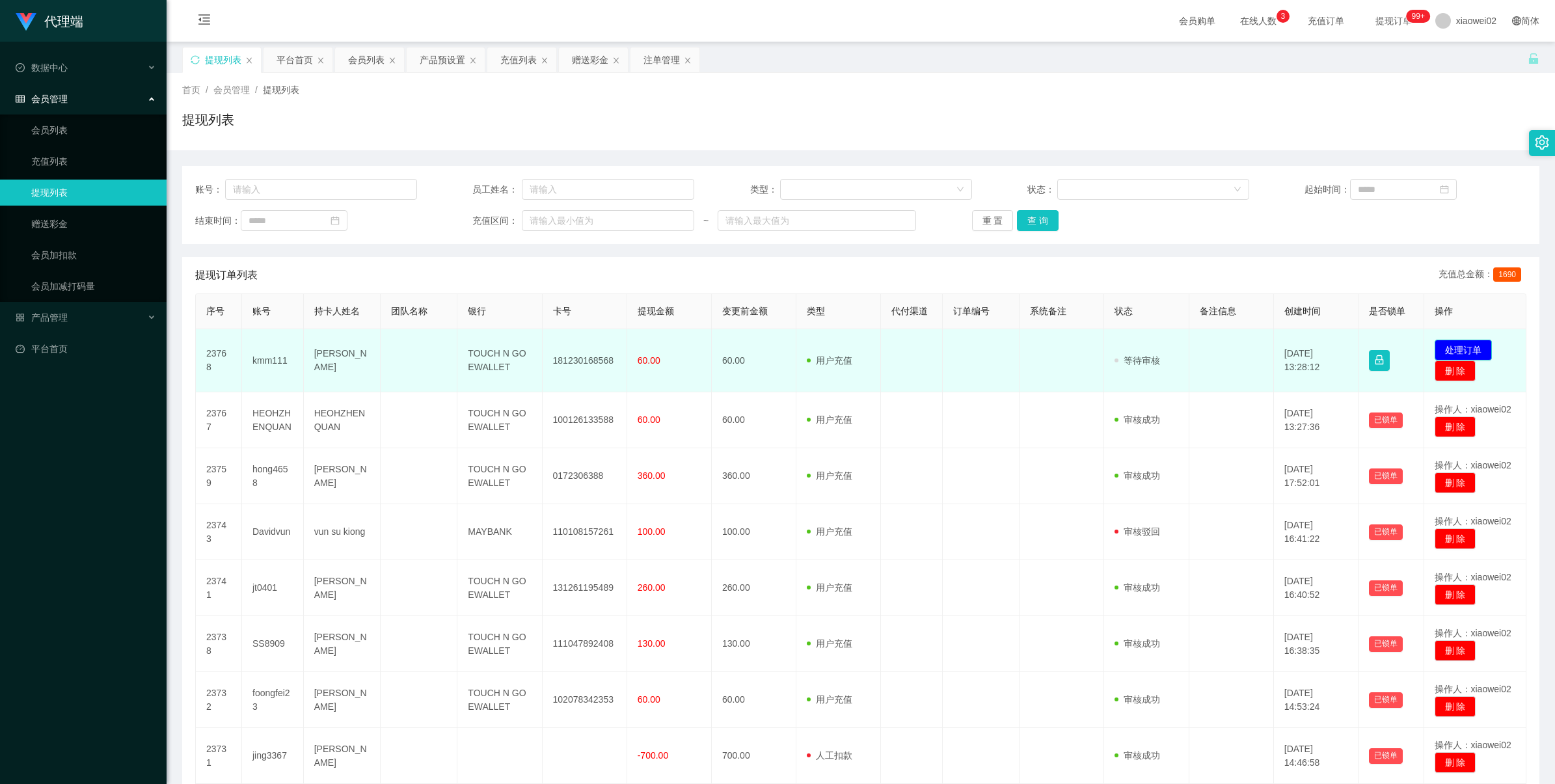
click at [1474, 346] on button "处理订单" at bounding box center [1463, 350] width 58 height 21
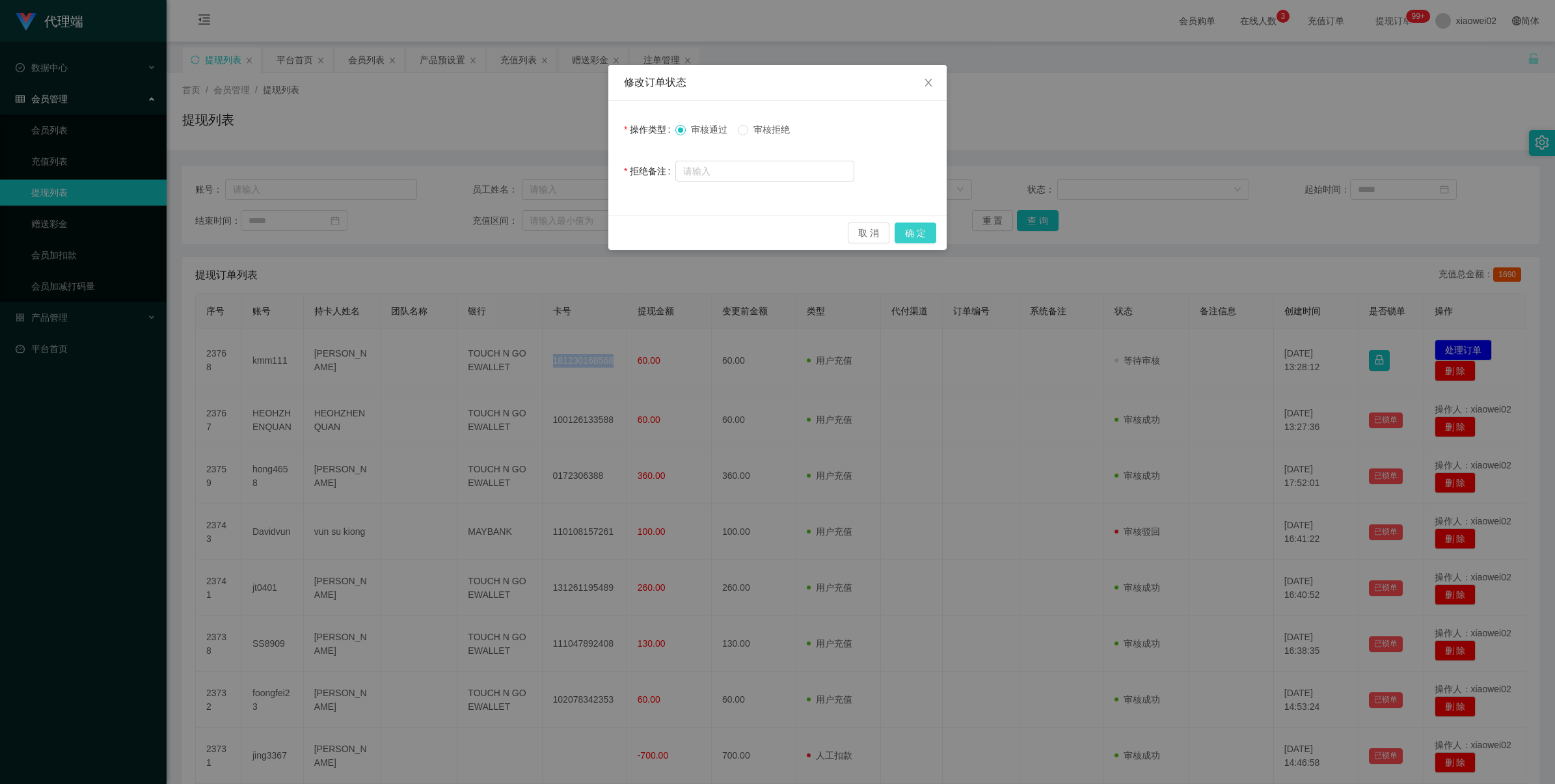
drag, startPoint x: 905, startPoint y: 232, endPoint x: 931, endPoint y: 207, distance: 36.1
click at [905, 232] on button "确 定" at bounding box center [915, 233] width 41 height 21
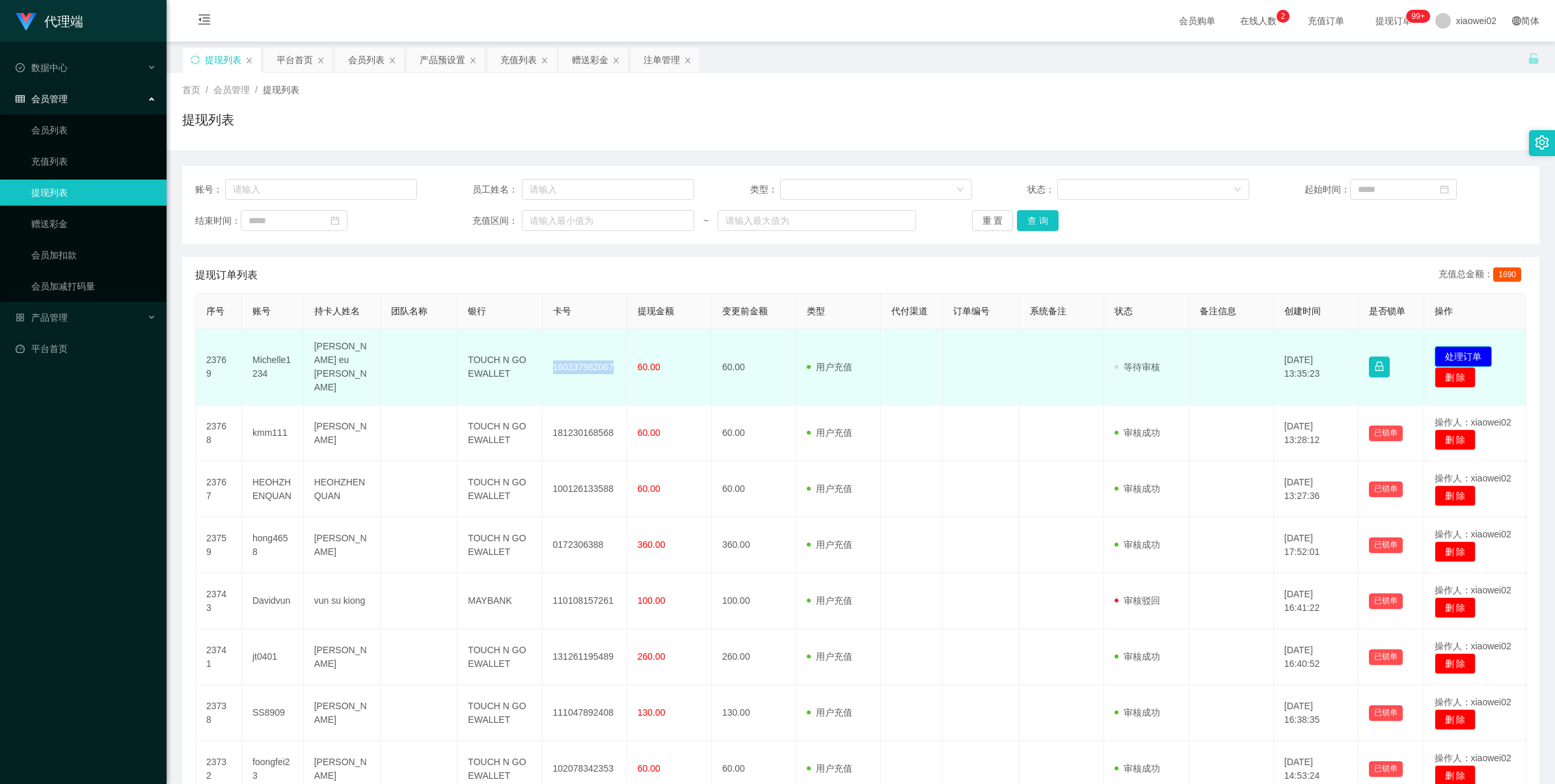
click at [735, 349] on button "处理订单" at bounding box center [1463, 356] width 58 height 21
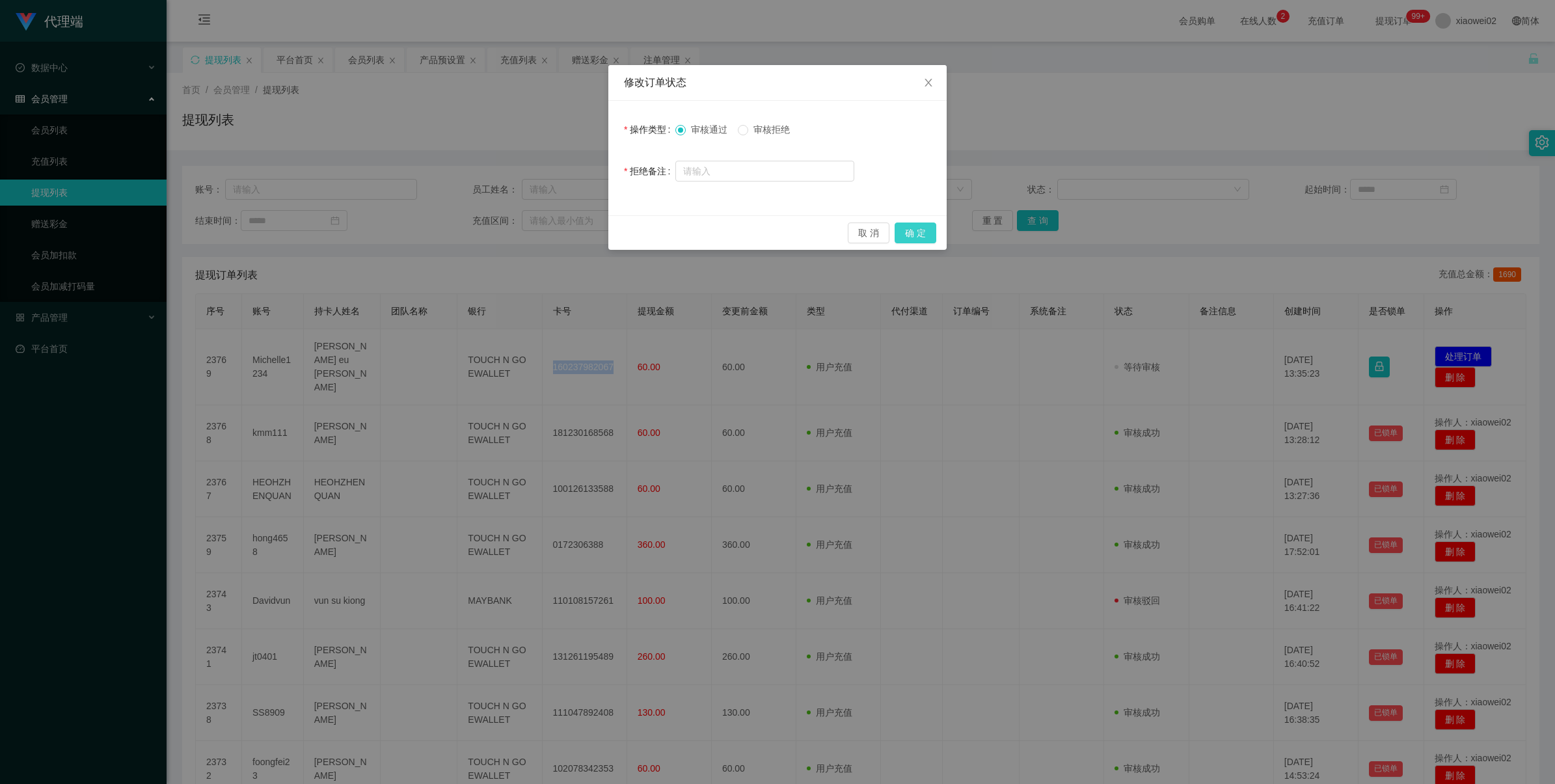
click at [735, 229] on button "确 定" at bounding box center [915, 233] width 41 height 21
